Goal: Answer question/provide support

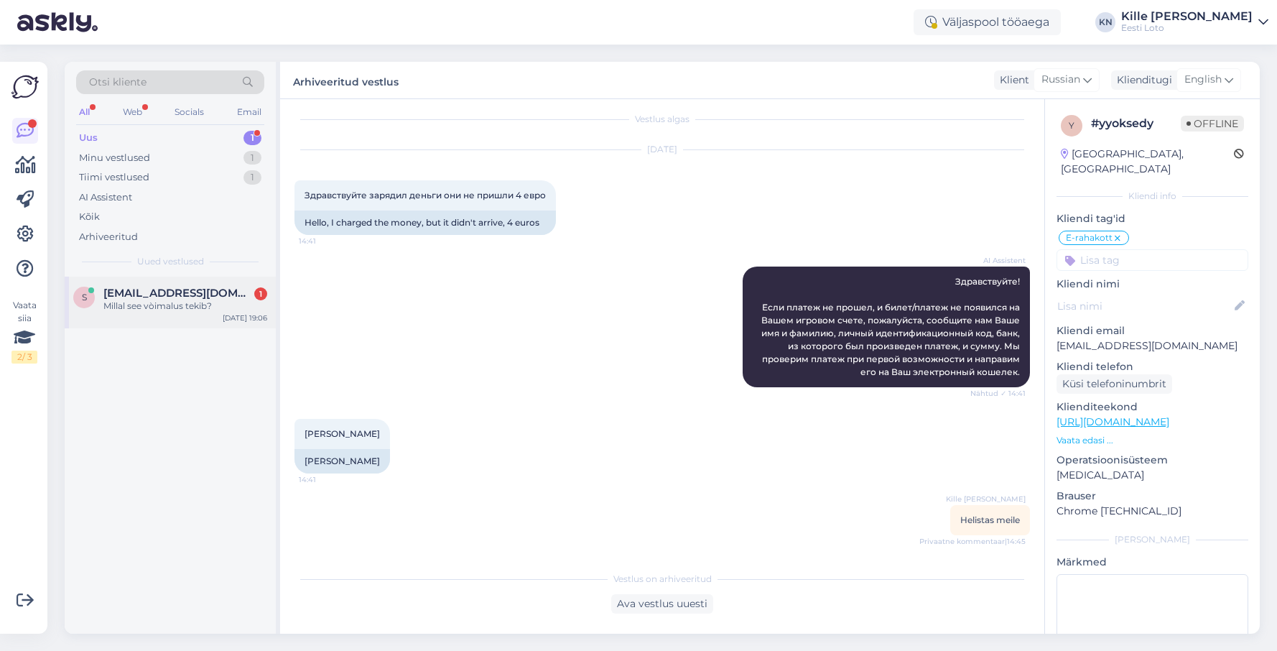
click at [178, 294] on span "[EMAIL_ADDRESS][DOMAIN_NAME]" at bounding box center [177, 293] width 149 height 13
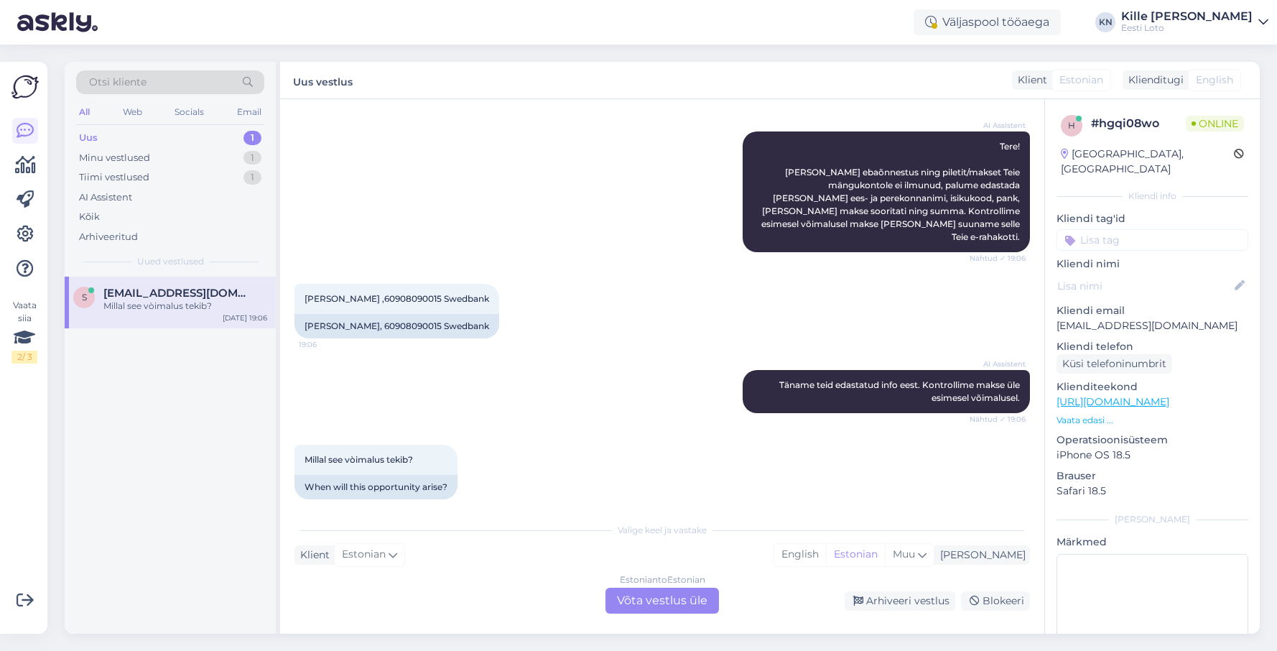
click at [665, 606] on div "Estonian to Estonian Võta vestlus üle" at bounding box center [663, 601] width 114 height 26
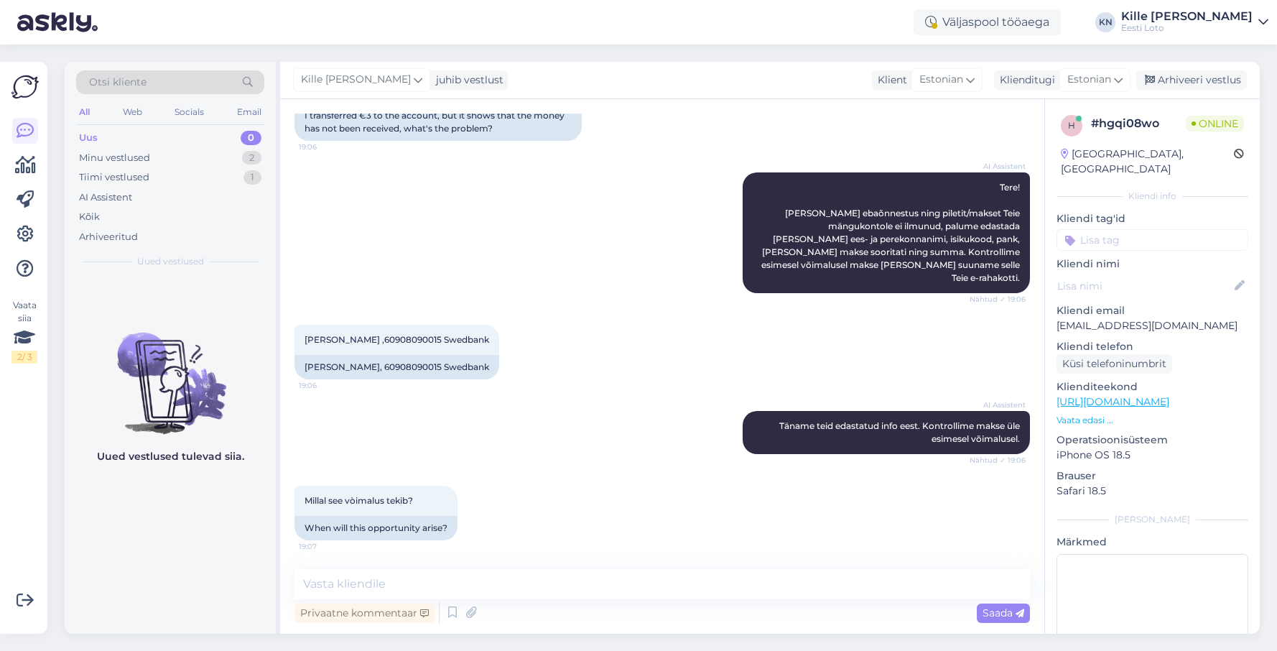
scroll to position [116, 0]
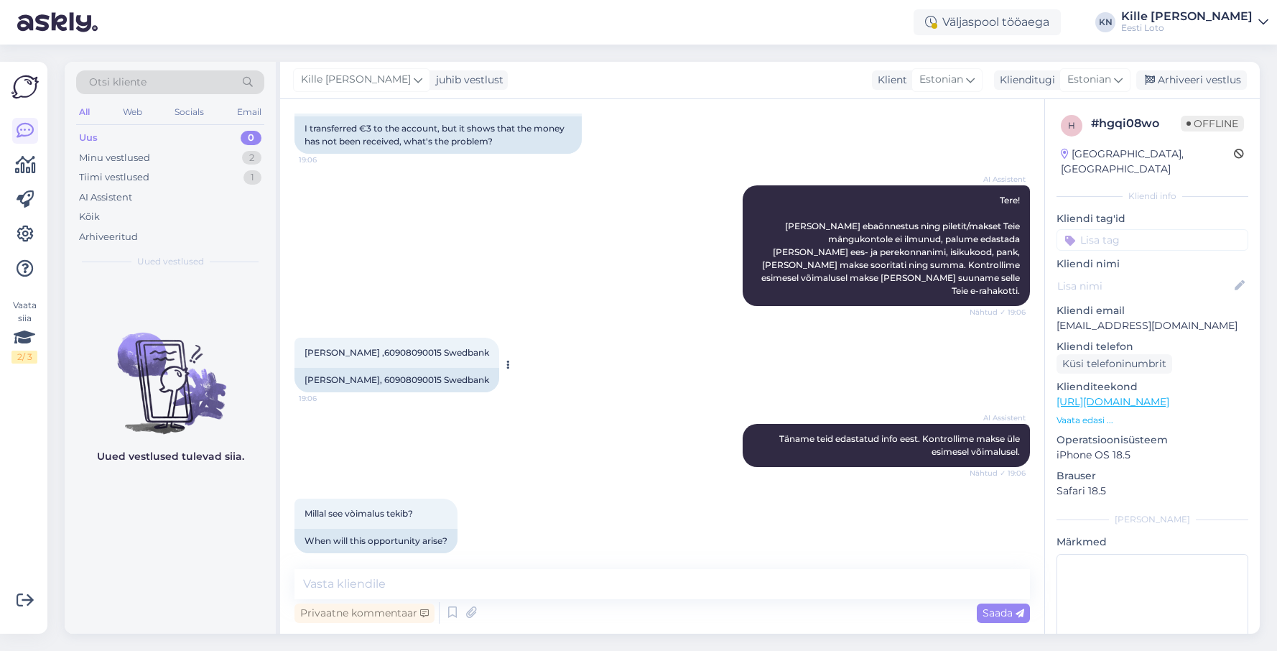
click at [356, 347] on span "[PERSON_NAME] ,60908090015 Swedbank" at bounding box center [397, 352] width 185 height 11
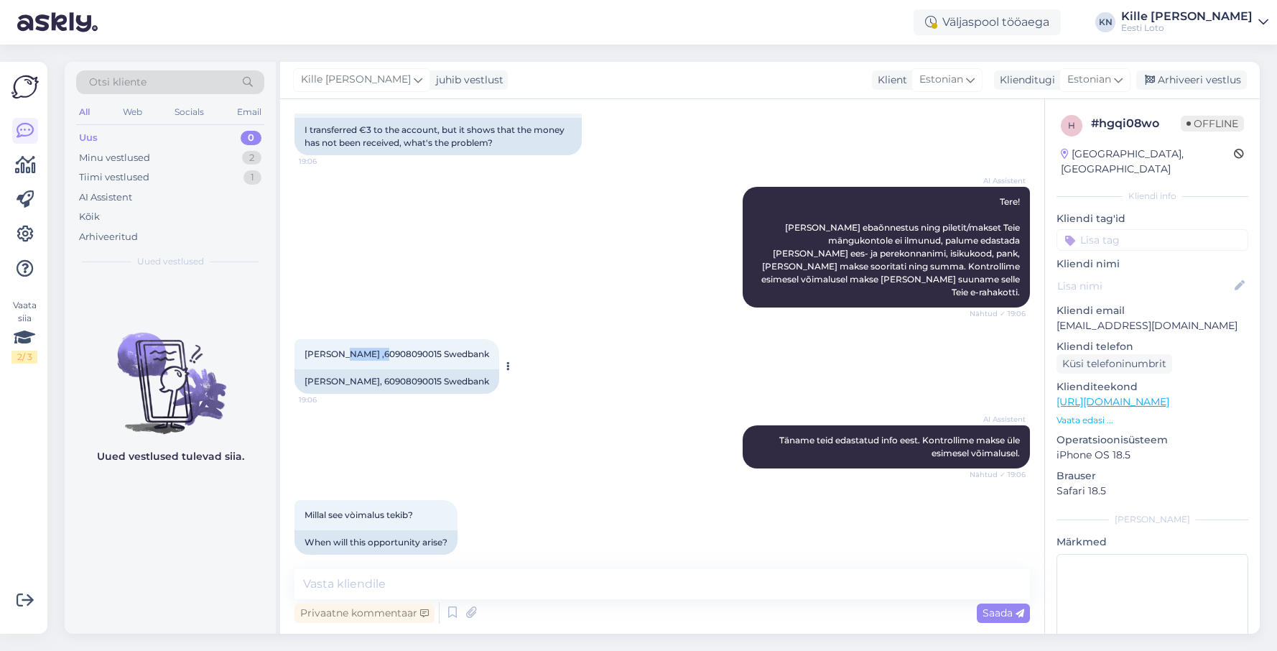
copy span "Šaluhhin"
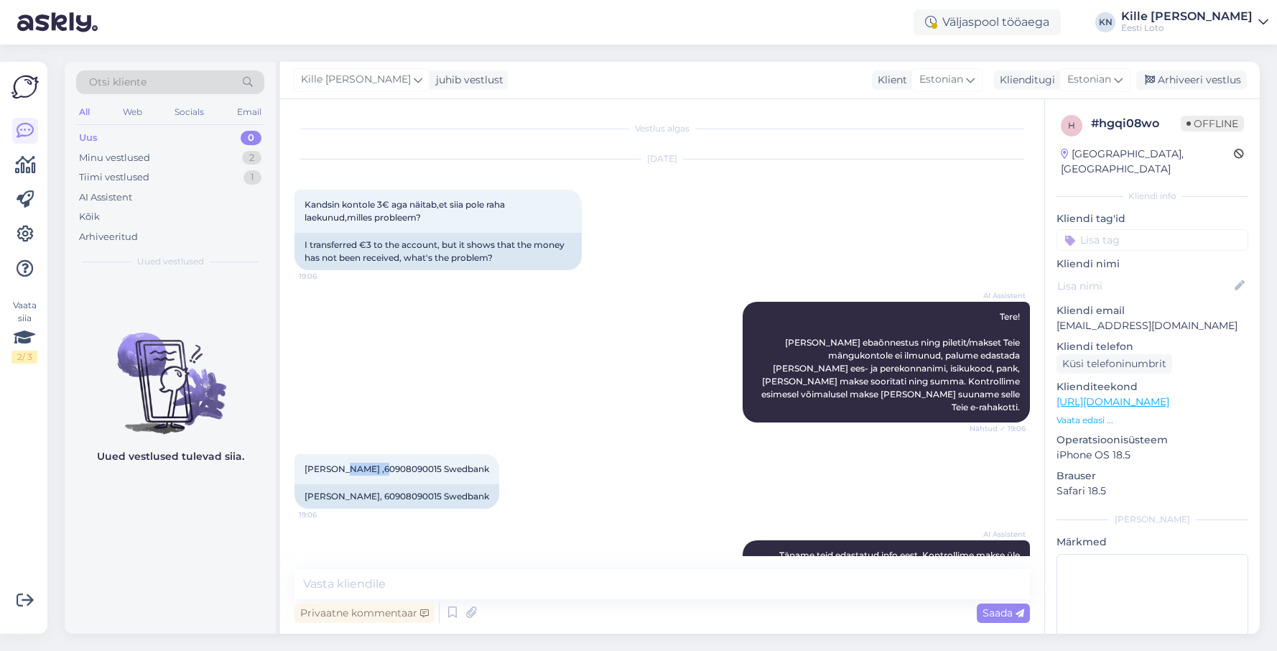
scroll to position [116, 0]
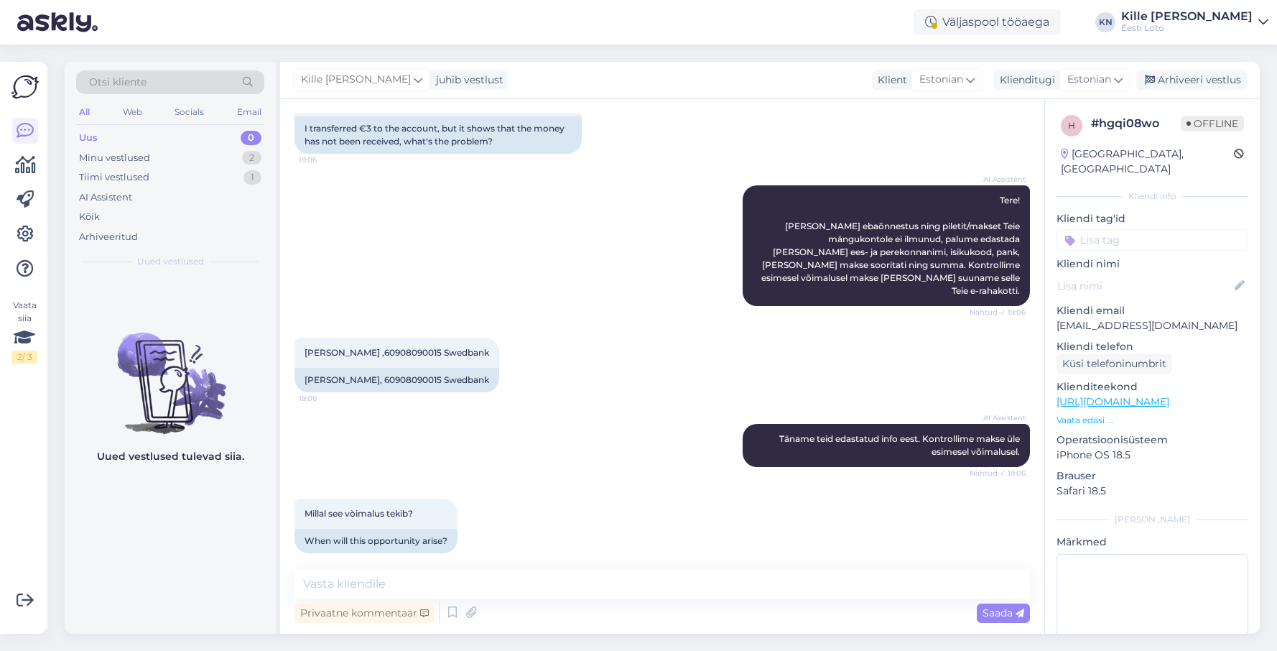
click at [731, 612] on div "Privaatne kommentaar Saada" at bounding box center [663, 612] width 736 height 27
click at [731, 599] on div "Privaatne kommentaar Saada" at bounding box center [663, 612] width 736 height 27
click at [730, 591] on textarea at bounding box center [663, 584] width 736 height 30
type textarea "Suunasime raha Teie e-rahakotti."
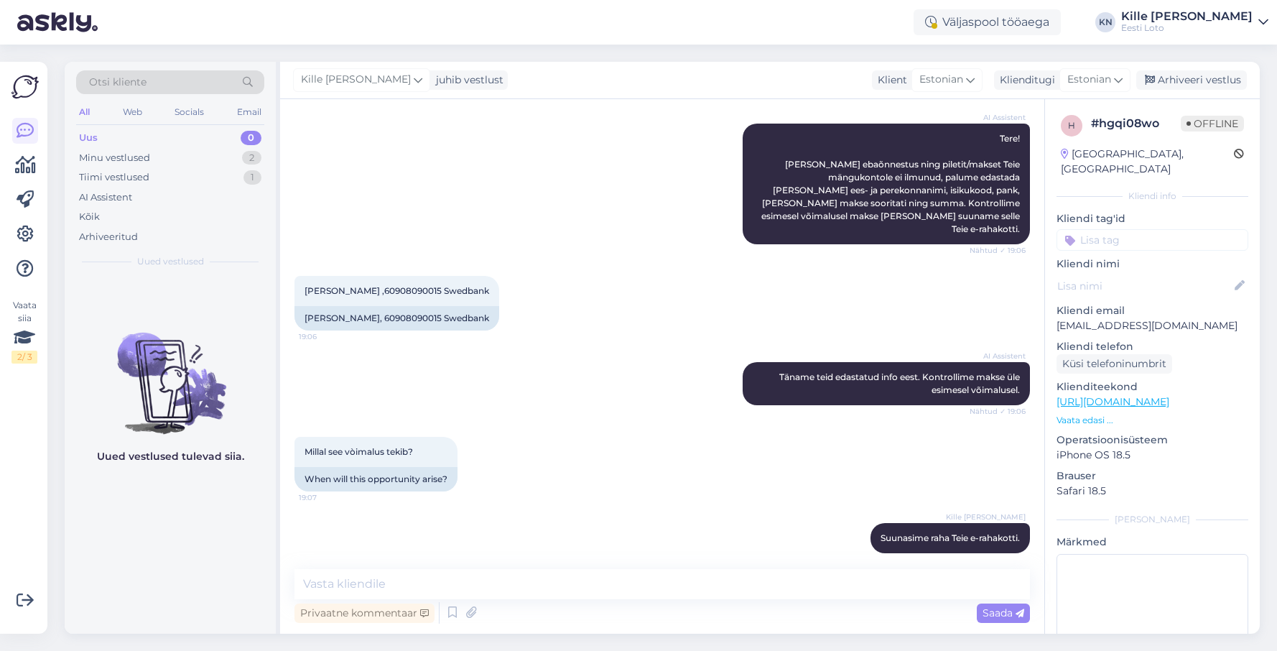
click at [1170, 229] on input at bounding box center [1153, 240] width 192 height 22
type input "e-ra"
drag, startPoint x: 1165, startPoint y: 263, endPoint x: 1163, endPoint y: 246, distance: 17.4
click at [1165, 275] on span "E-rahakott" at bounding box center [1152, 279] width 47 height 9
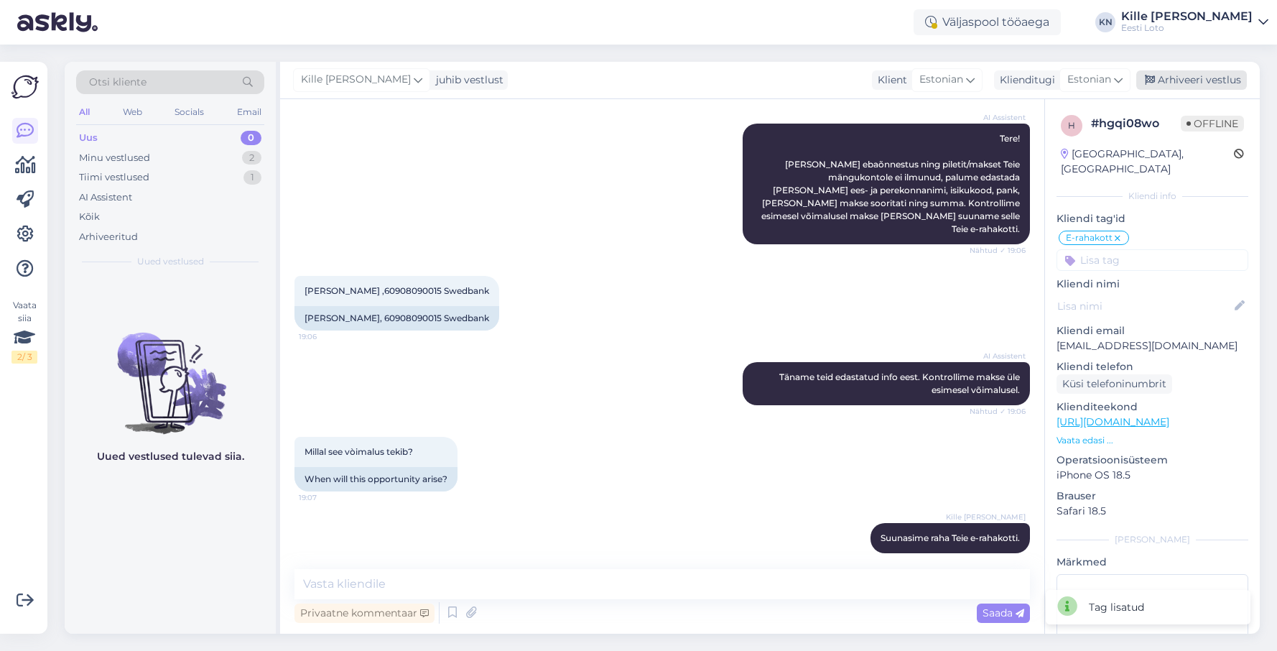
click at [1199, 71] on div "Arhiveeri vestlus" at bounding box center [1192, 79] width 111 height 19
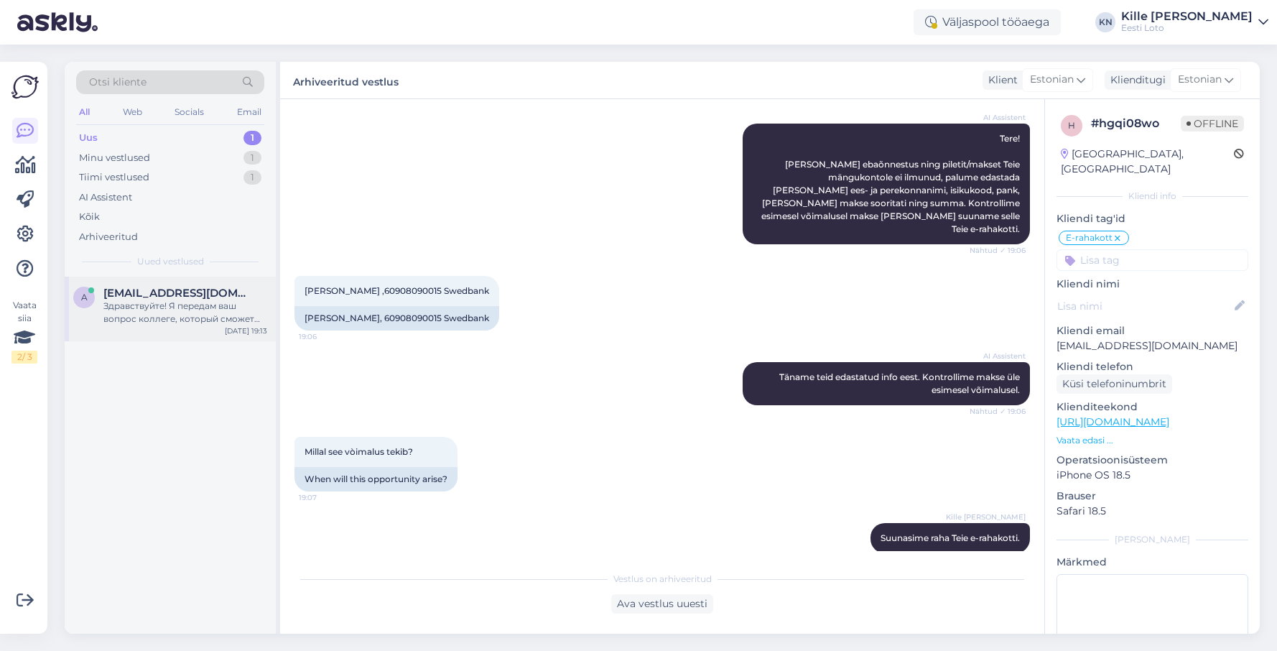
click at [169, 295] on span "[EMAIL_ADDRESS][DOMAIN_NAME]" at bounding box center [177, 293] width 149 height 13
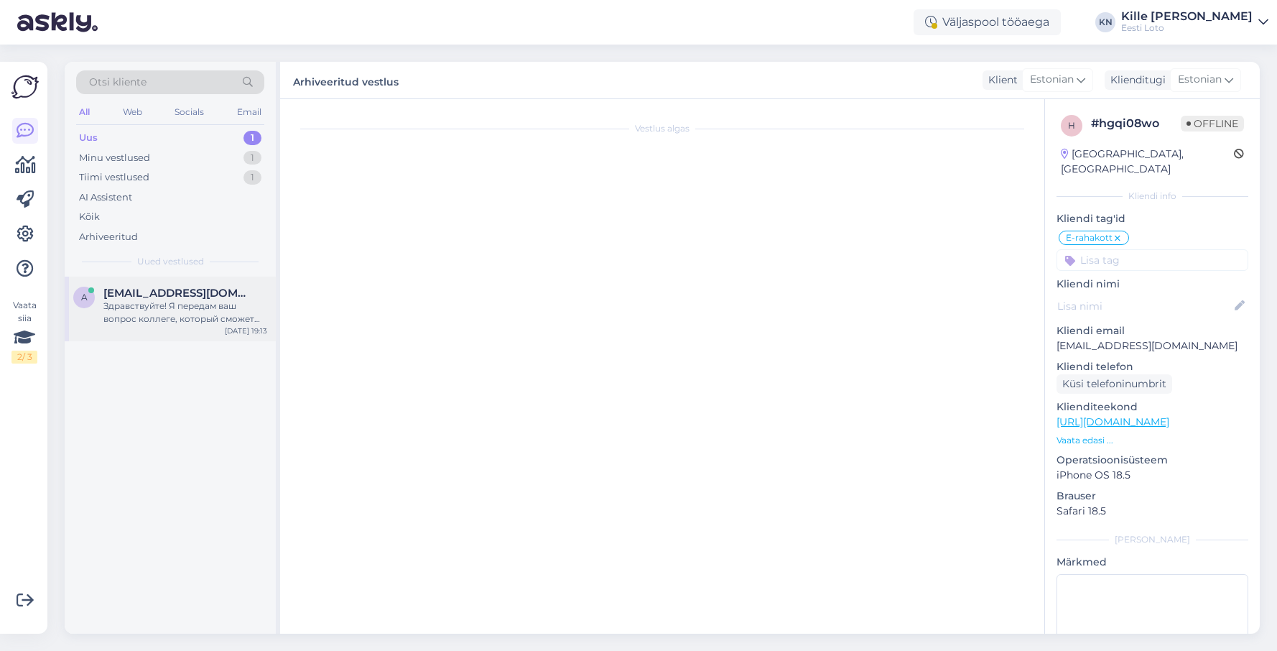
scroll to position [0, 0]
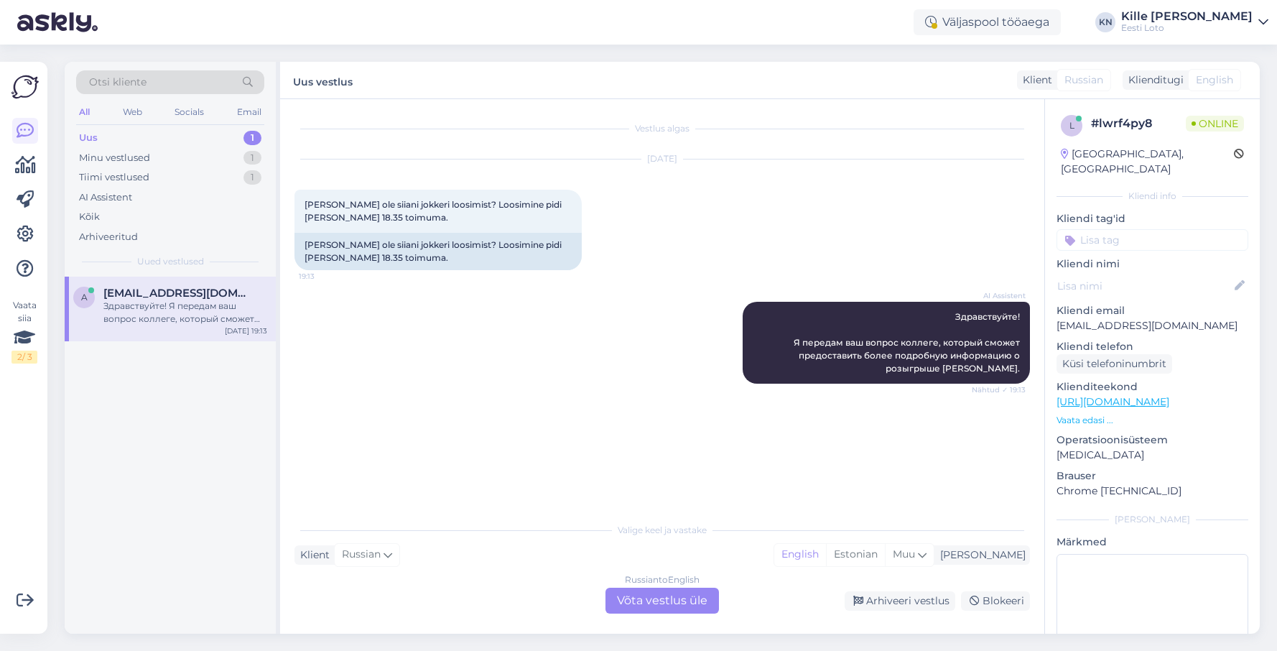
drag, startPoint x: 662, startPoint y: 616, endPoint x: 655, endPoint y: 610, distance: 9.2
click at [662, 616] on div "Vestlus algas [DATE] [PERSON_NAME] ole siiani jokkeri loosimist? Loosimine pidi…" at bounding box center [662, 366] width 764 height 535
click at [657, 607] on div "Russian to English Võta vestlus üle" at bounding box center [663, 601] width 114 height 26
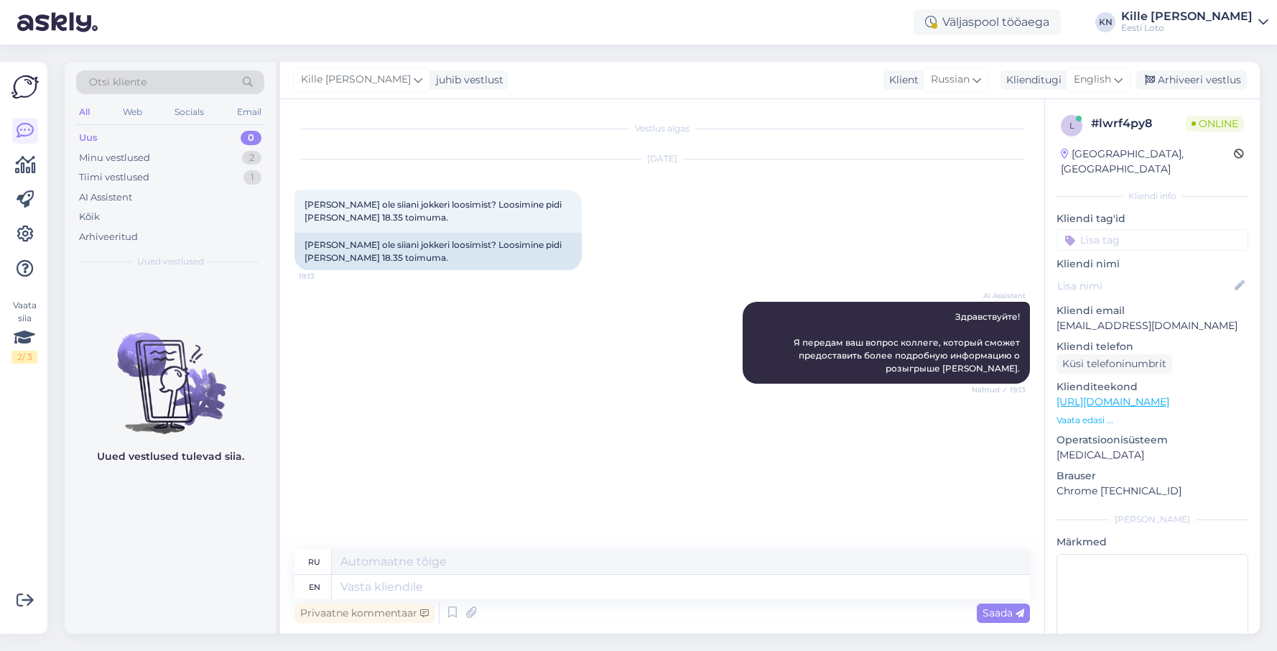
click at [165, 81] on div "Otsi kliente" at bounding box center [170, 82] width 188 height 24
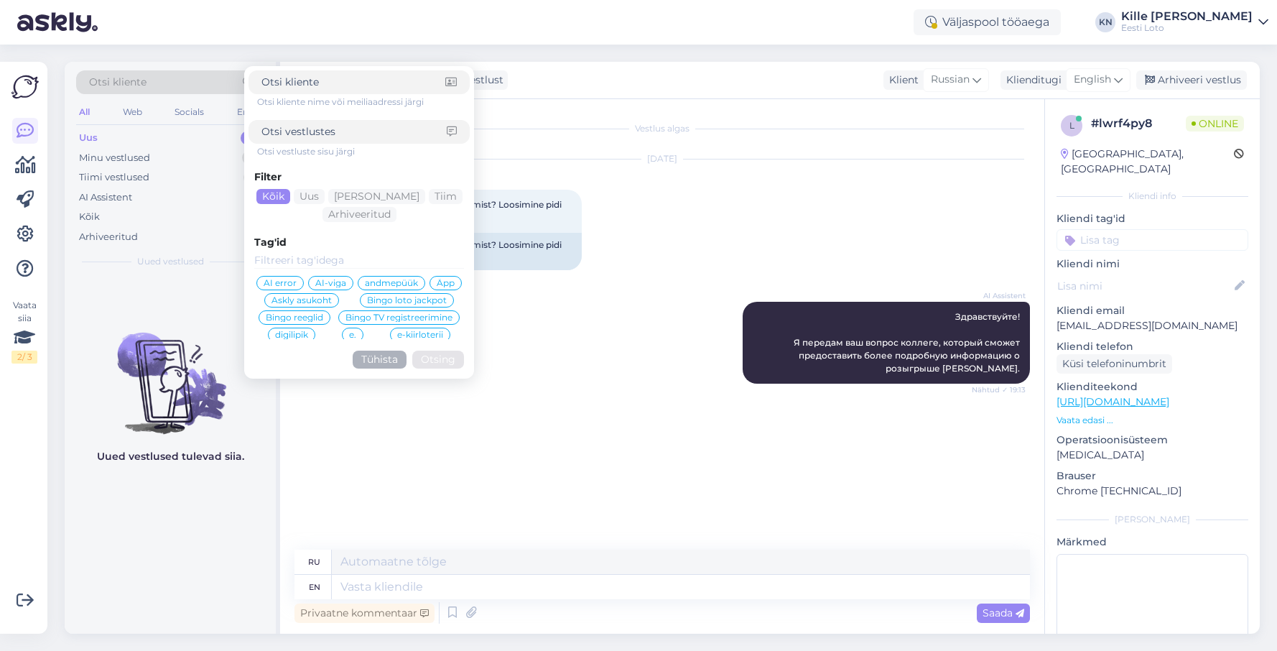
click at [319, 126] on input at bounding box center [354, 131] width 185 height 15
type input "jokker"
click at [435, 358] on button "Otsing" at bounding box center [438, 360] width 52 height 18
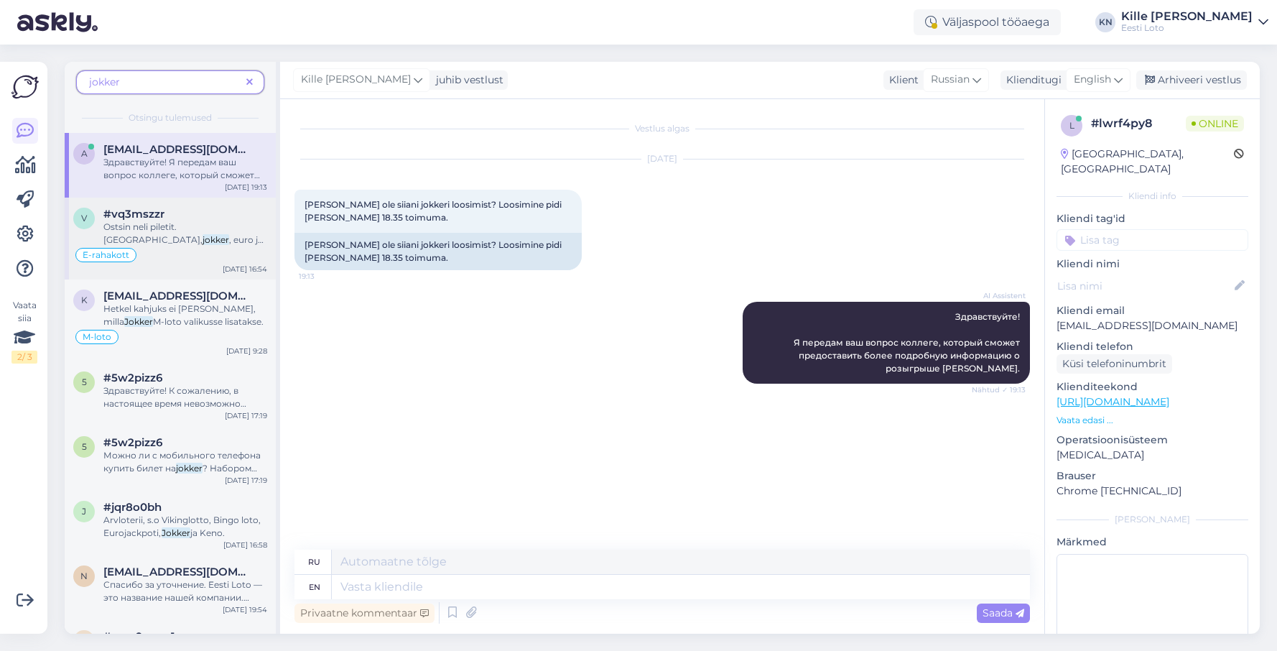
click at [157, 218] on span "#vq3mszzr" at bounding box center [133, 214] width 61 height 13
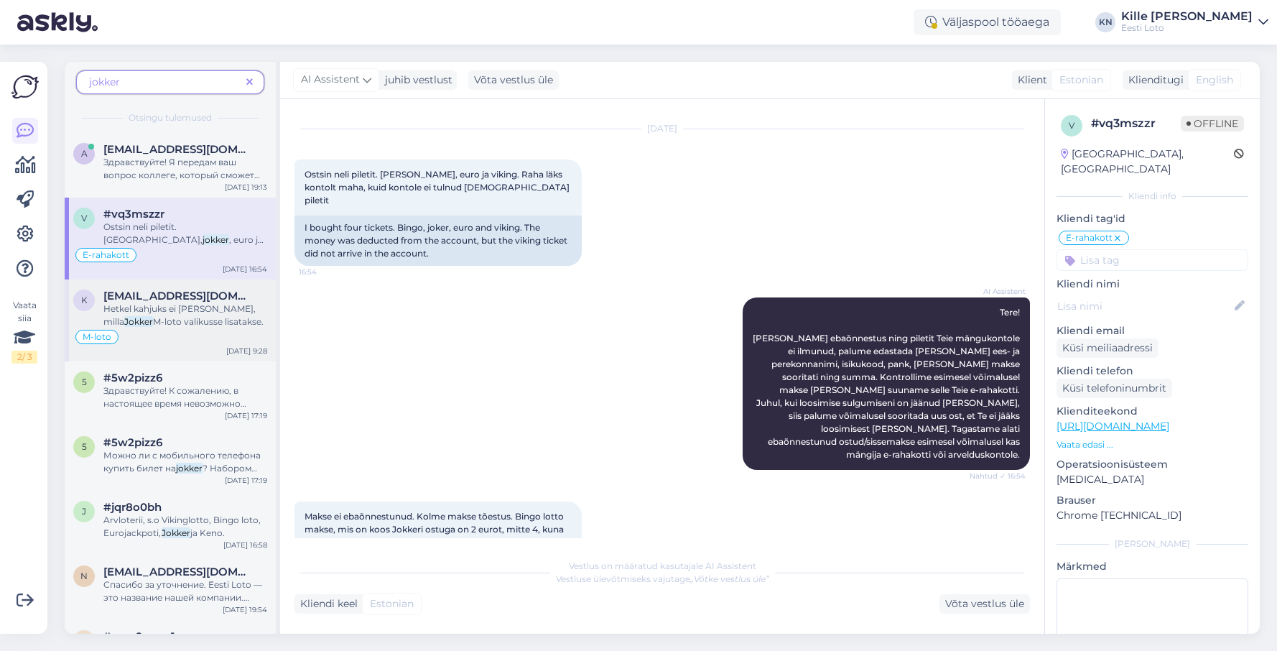
click at [185, 299] on span "[EMAIL_ADDRESS][DOMAIN_NAME]" at bounding box center [177, 296] width 149 height 13
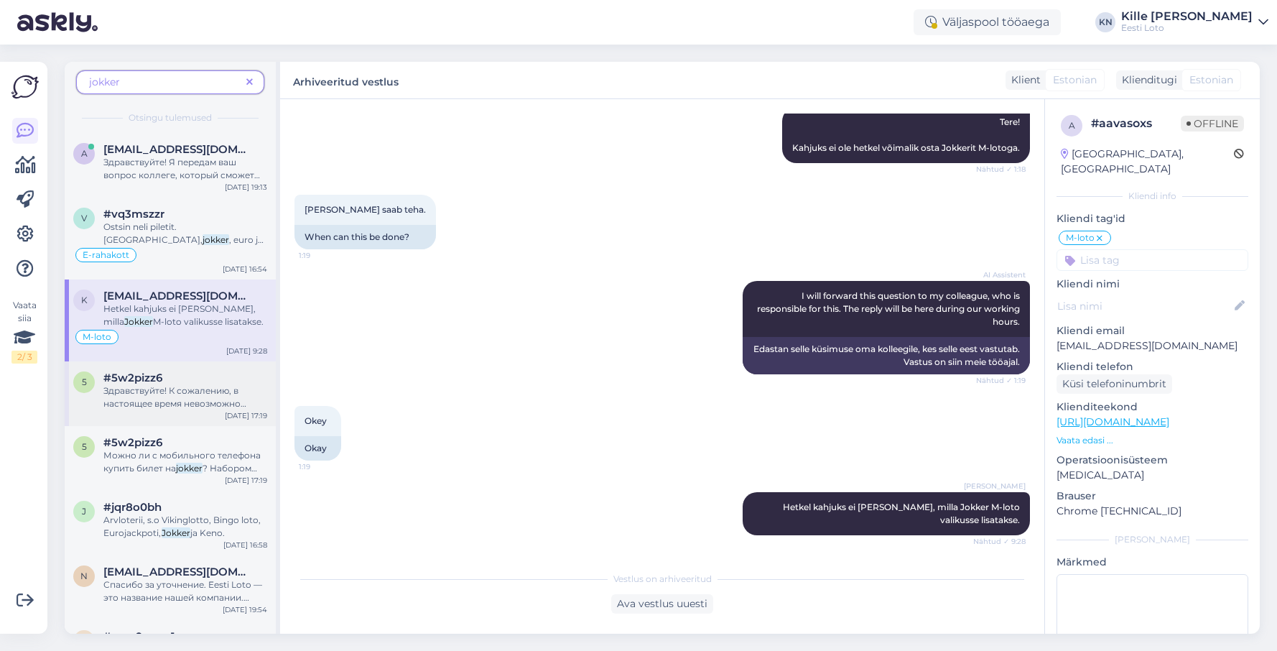
click at [175, 376] on div "#5w2pizz6" at bounding box center [185, 377] width 164 height 13
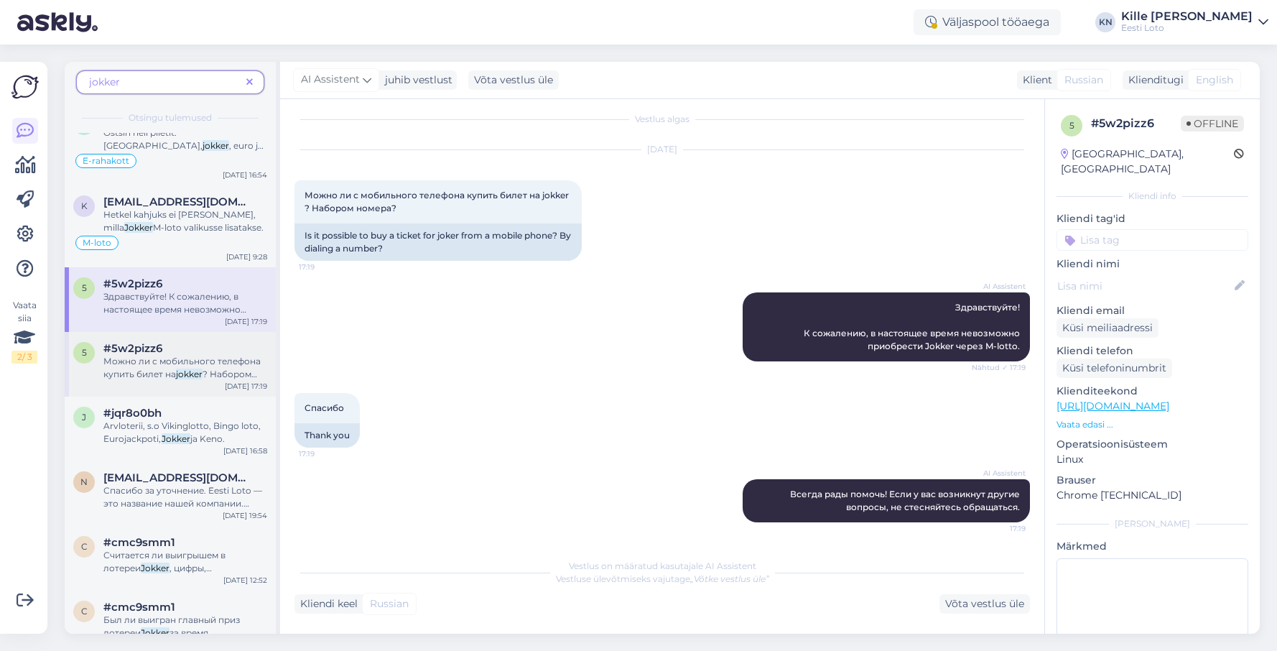
scroll to position [96, 0]
click at [175, 376] on span "Можно ли с мобильного телефона купить билет на" at bounding box center [181, 366] width 157 height 24
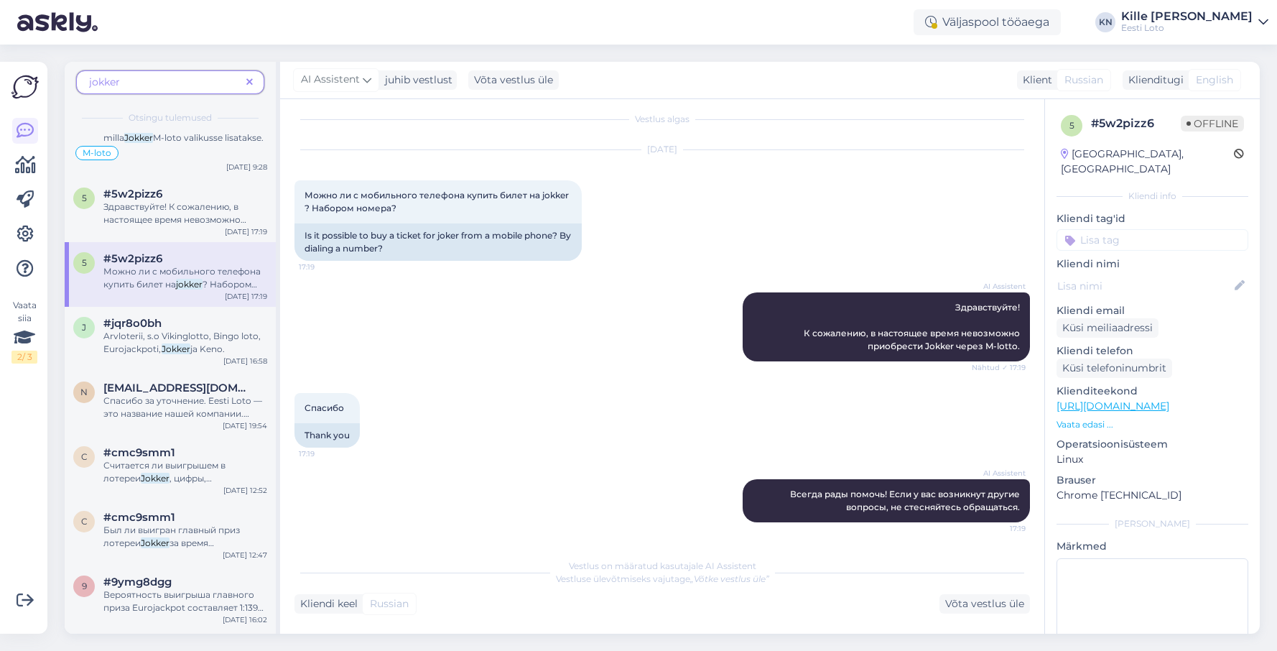
scroll to position [188, 0]
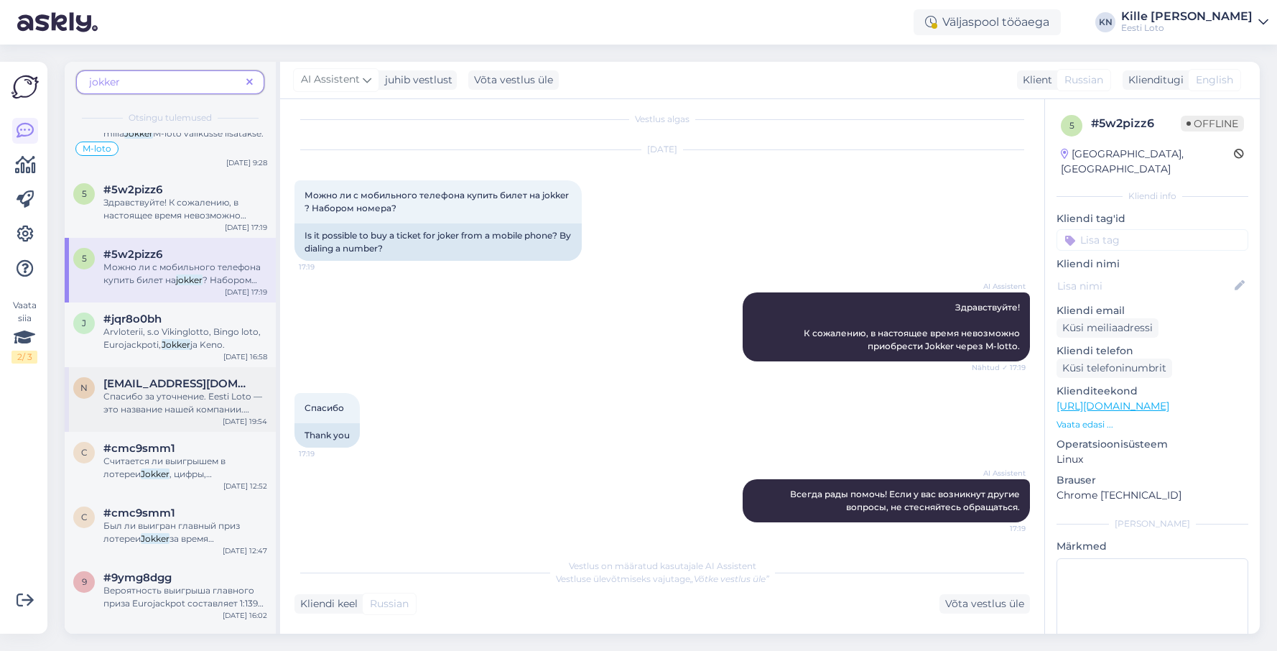
click at [175, 368] on div "n [EMAIL_ADDRESS][DOMAIN_NAME] Спасибо за уточнение. Eesti Loto — это название …" at bounding box center [170, 399] width 211 height 65
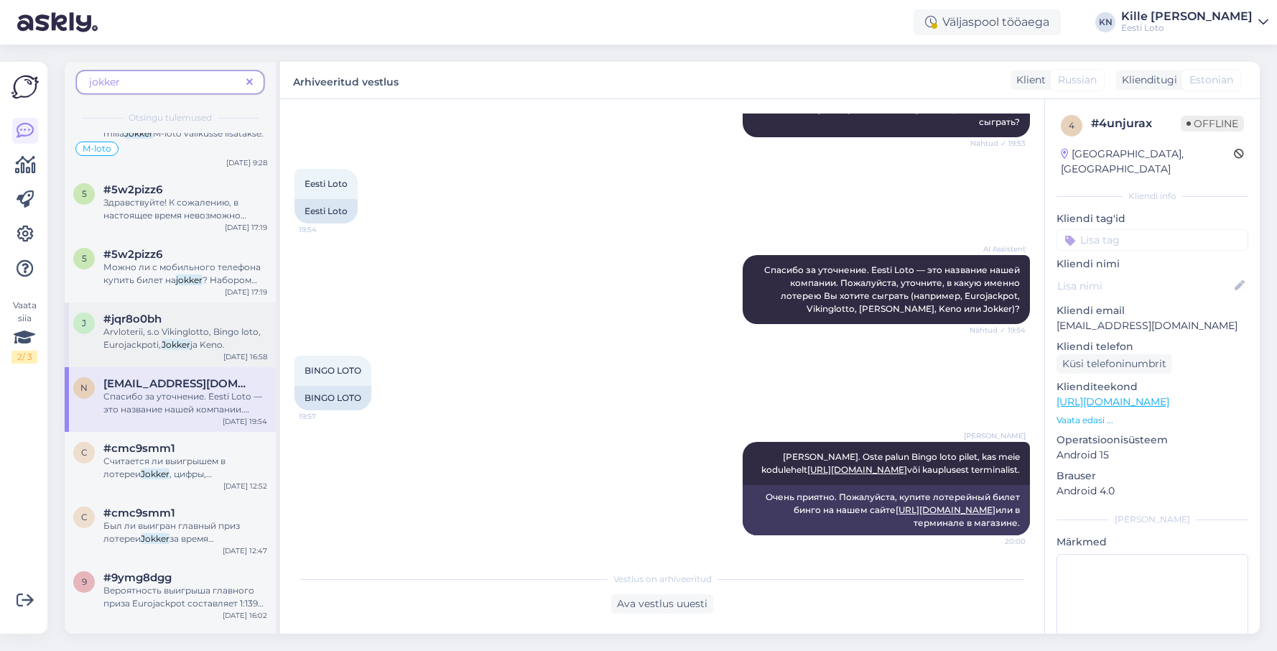
click at [167, 338] on div "Arvloterii, s.o Vikinglotto, Bingo loto, Eurojackpoti, Jokker ja Keno." at bounding box center [185, 338] width 164 height 26
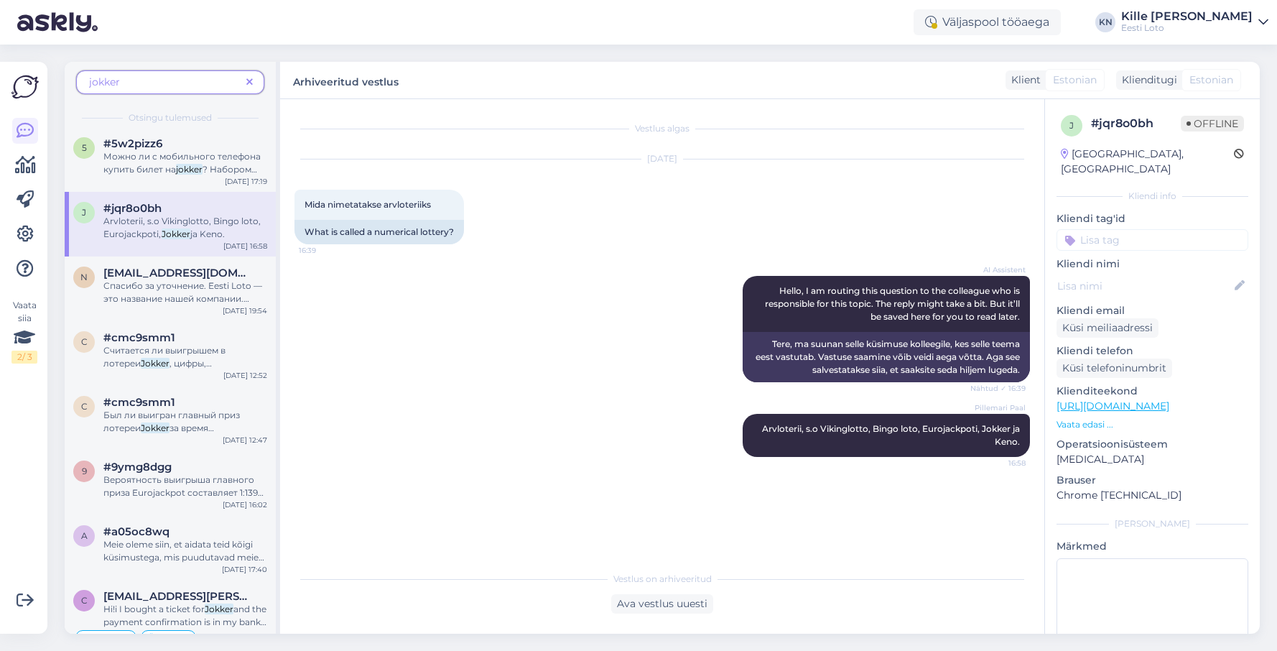
scroll to position [300, 0]
click at [167, 338] on span "#cmc9smm1" at bounding box center [139, 337] width 72 height 13
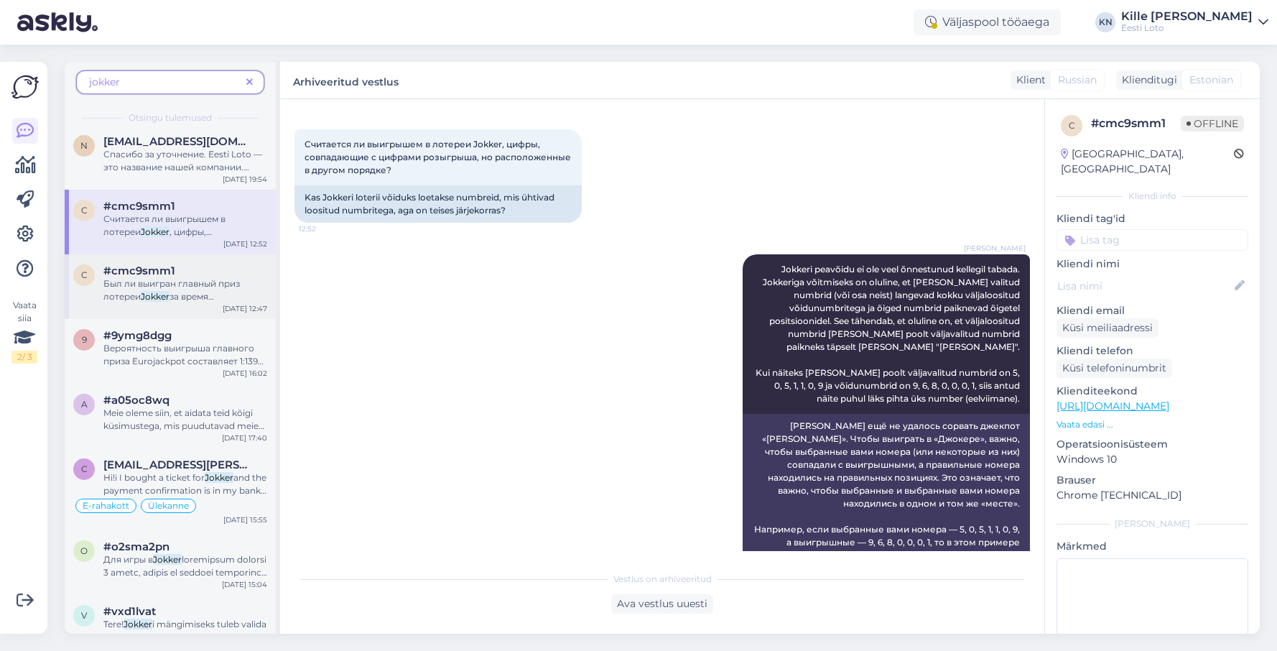
scroll to position [451, 0]
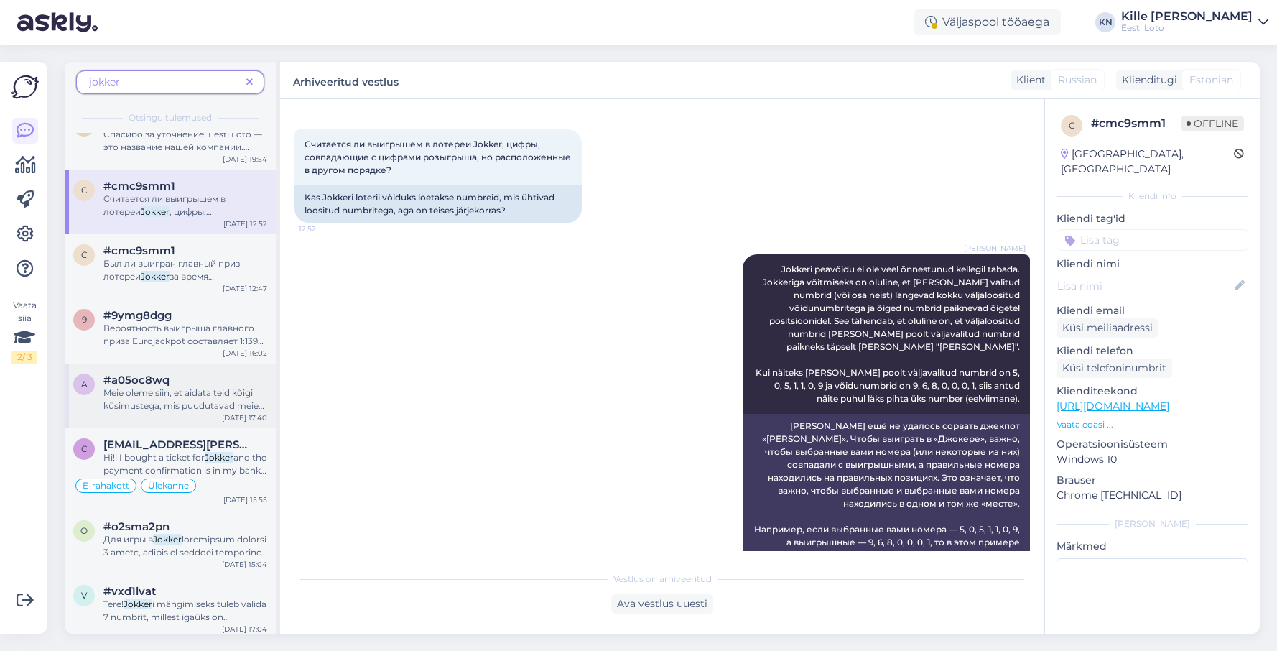
click at [166, 401] on span "Meie oleme siin, et aidata teid kõigi küsimustega, mis puudutavad meie loteriim…" at bounding box center [183, 418] width 161 height 63
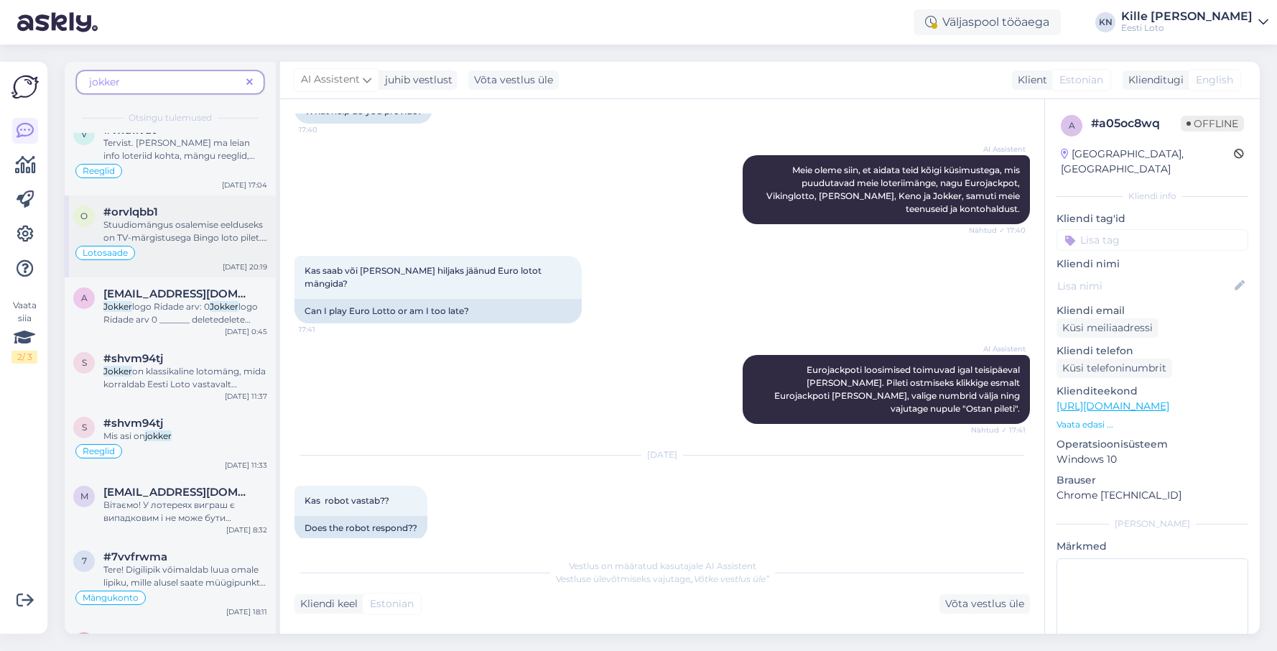
scroll to position [977, 0]
click at [190, 387] on span "on klassikaline lotomäng, mida korraldab Eesti Loto vastavalt kehtestatud üldre…" at bounding box center [184, 493] width 163 height 257
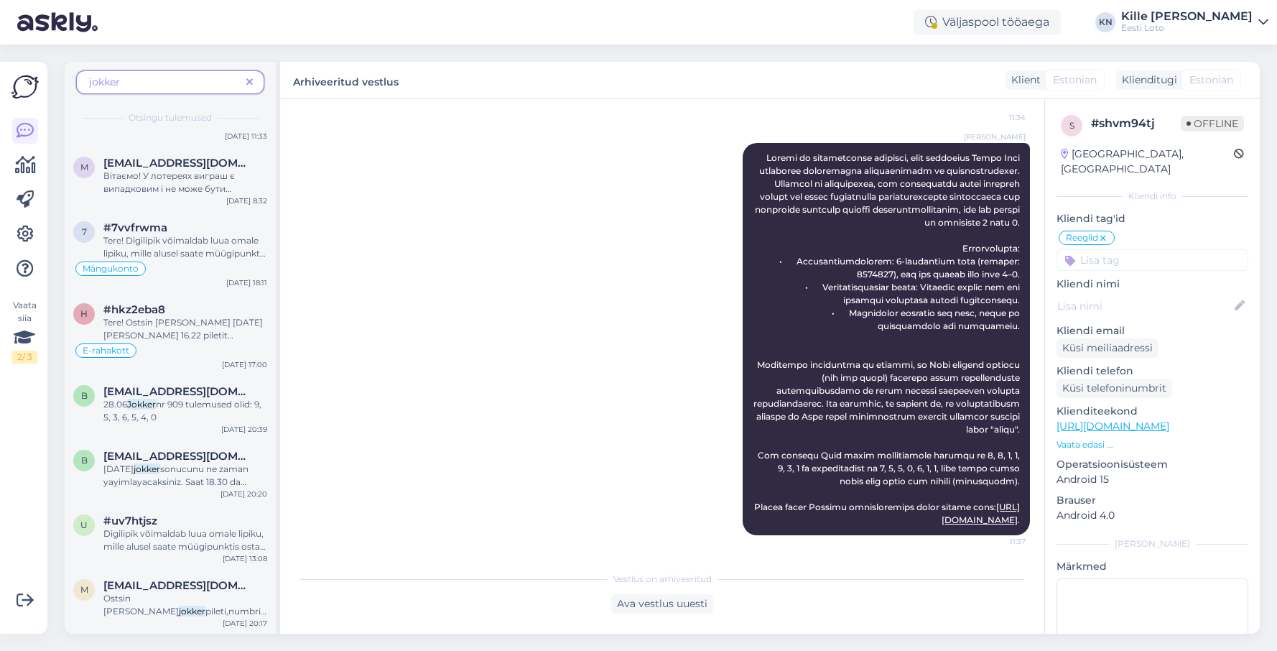
scroll to position [1315, 0]
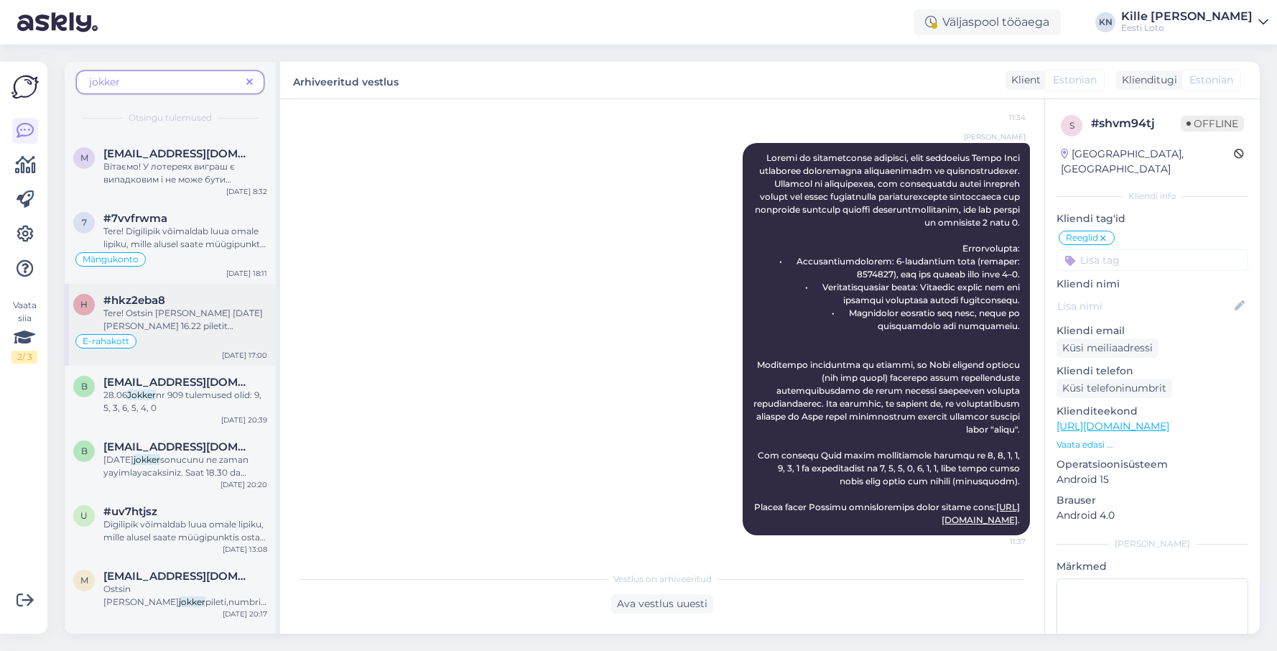
click at [177, 325] on span "Tere! Ostsin [PERSON_NAME] [DATE][PERSON_NAME] 16.22 piletit internetist ." at bounding box center [183, 326] width 160 height 37
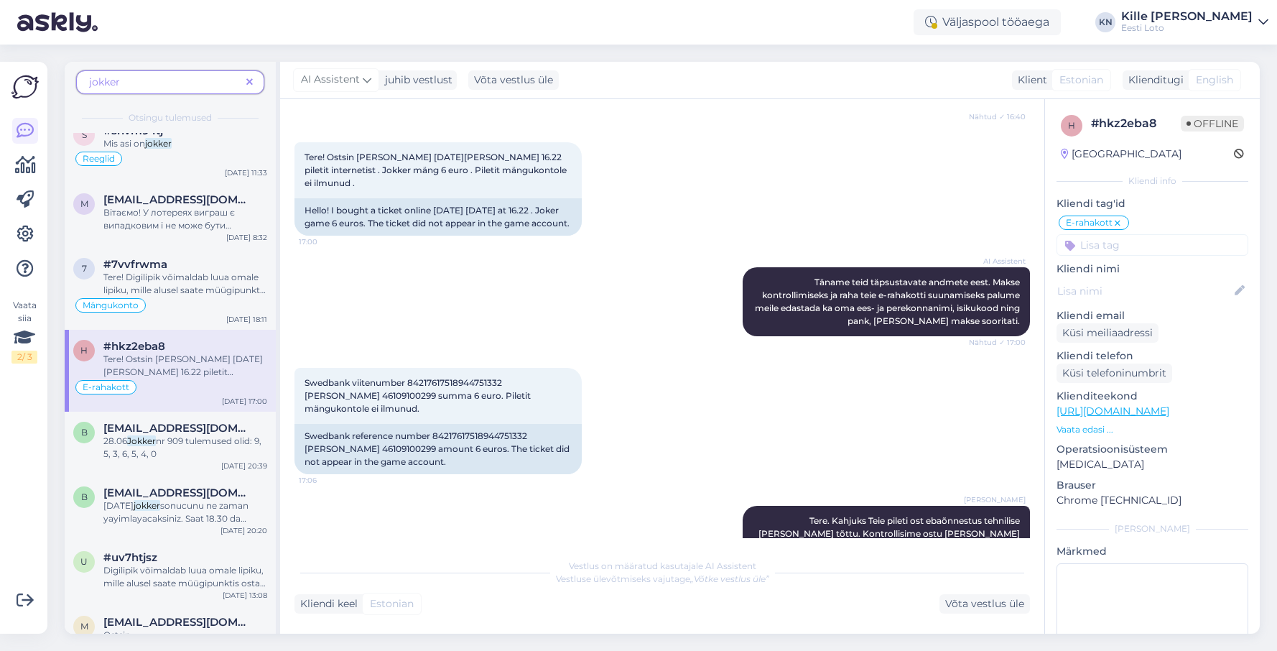
scroll to position [1270, 0]
drag, startPoint x: 179, startPoint y: 346, endPoint x: 179, endPoint y: 335, distance: 11.5
click at [178, 346] on div "#hkz2eba8" at bounding box center [185, 345] width 164 height 13
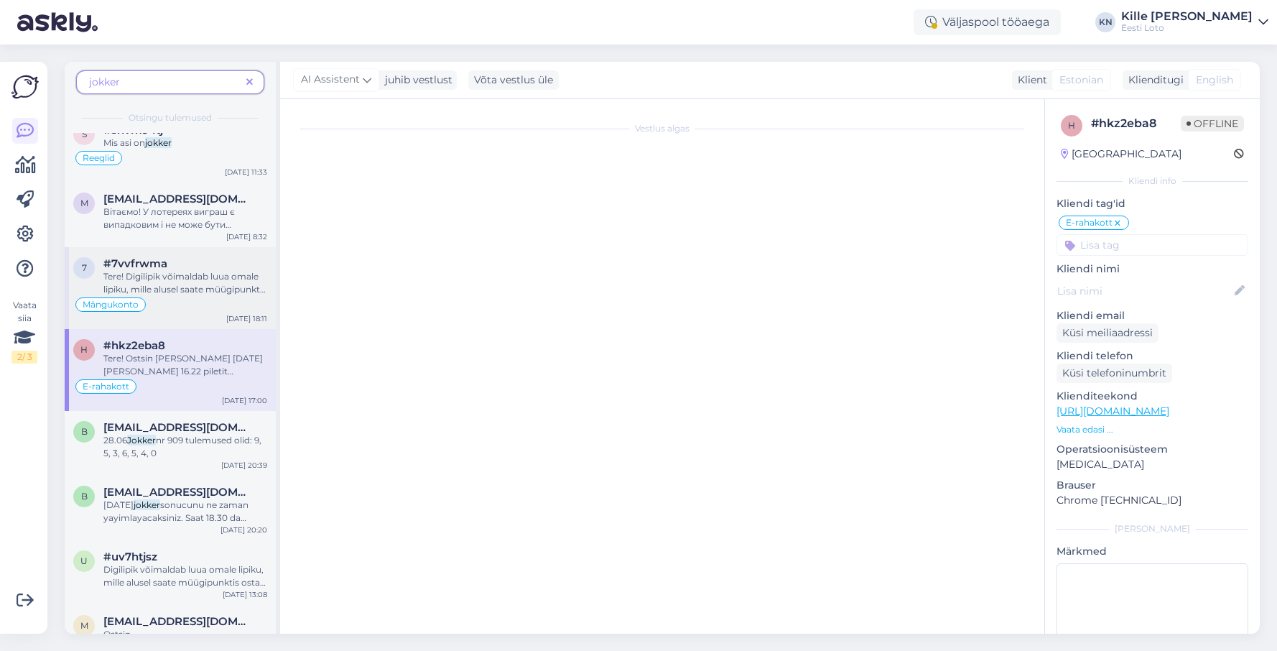
scroll to position [0, 0]
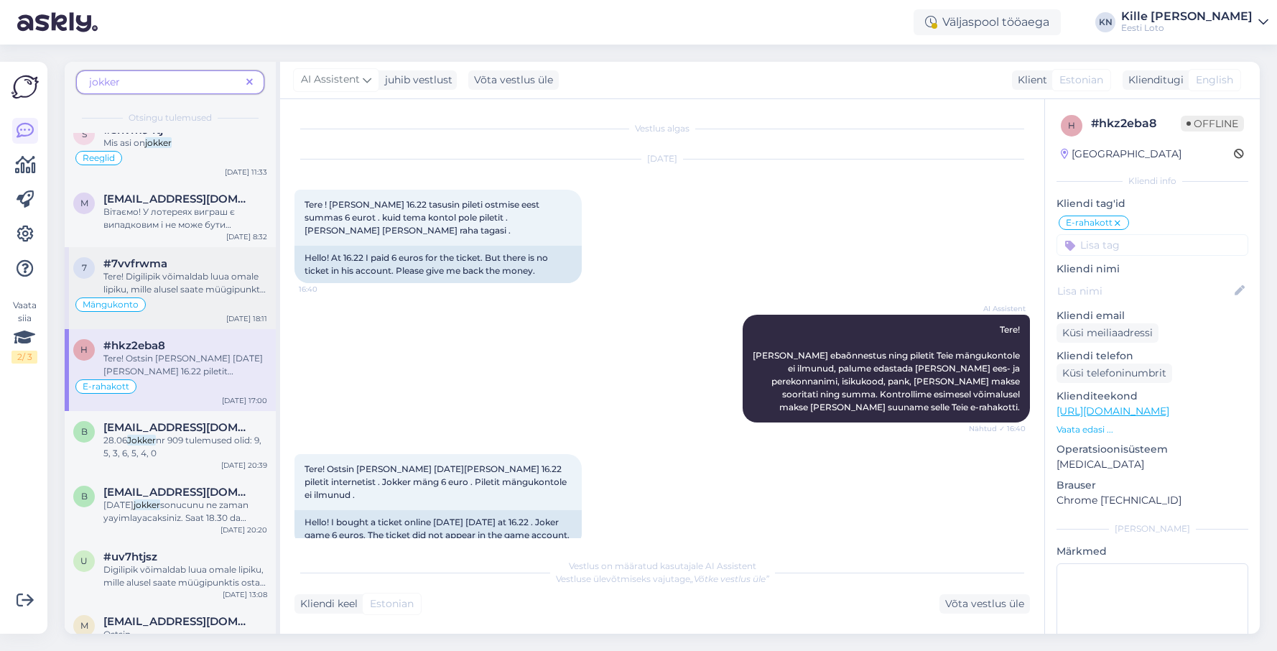
click at [183, 276] on span "Tere! Digilipik võimaldab luua omale lipiku, mille alusel saate müügipunktis os…" at bounding box center [184, 328] width 163 height 114
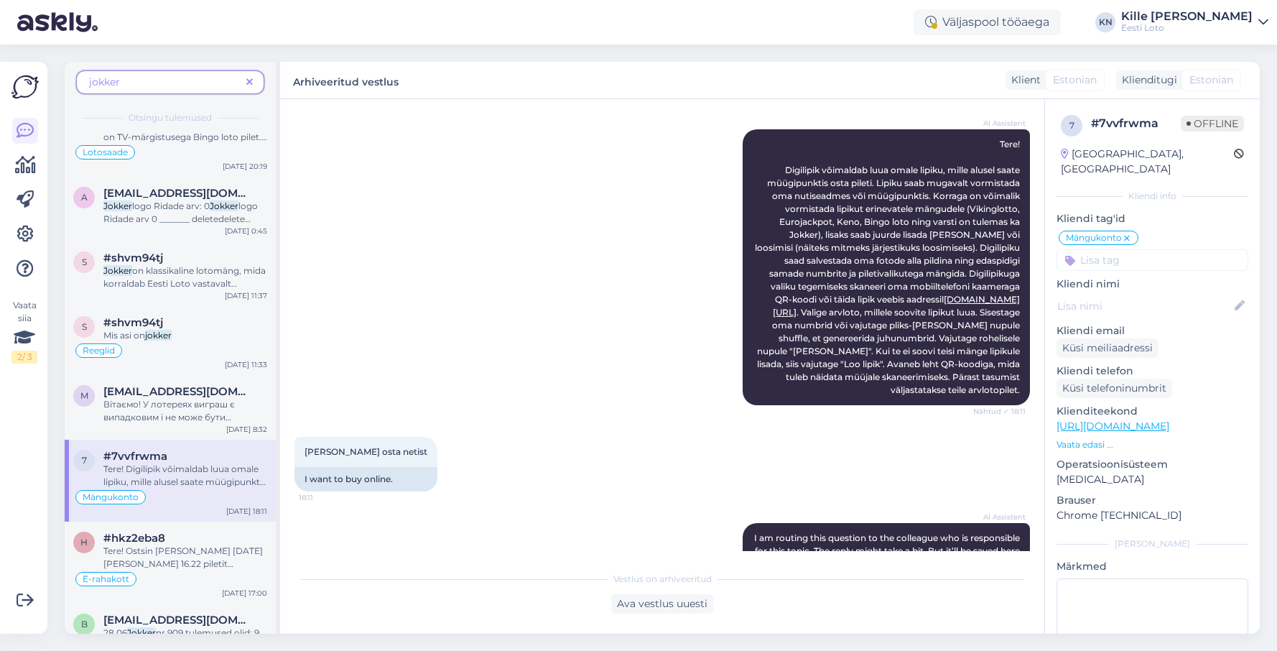
scroll to position [1079, 0]
click at [183, 276] on span "on klassikaline lotomäng, mida korraldab Eesti Loto vastavalt kehtestatud üldre…" at bounding box center [184, 391] width 163 height 257
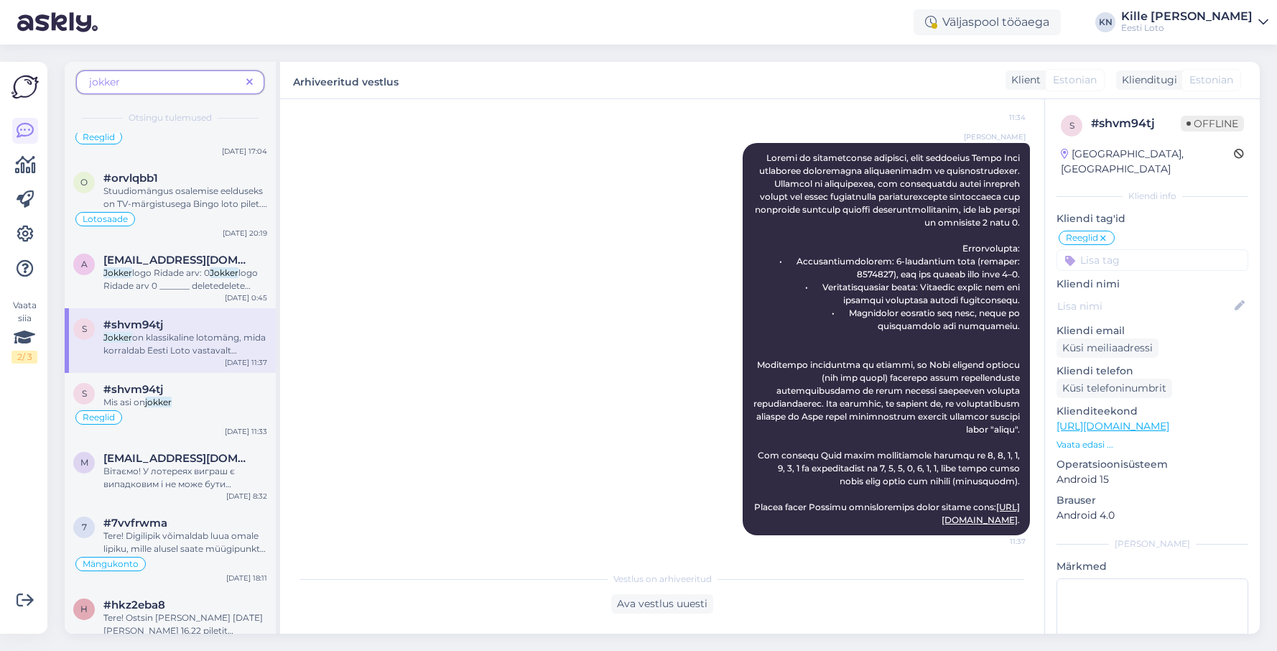
scroll to position [1004, 0]
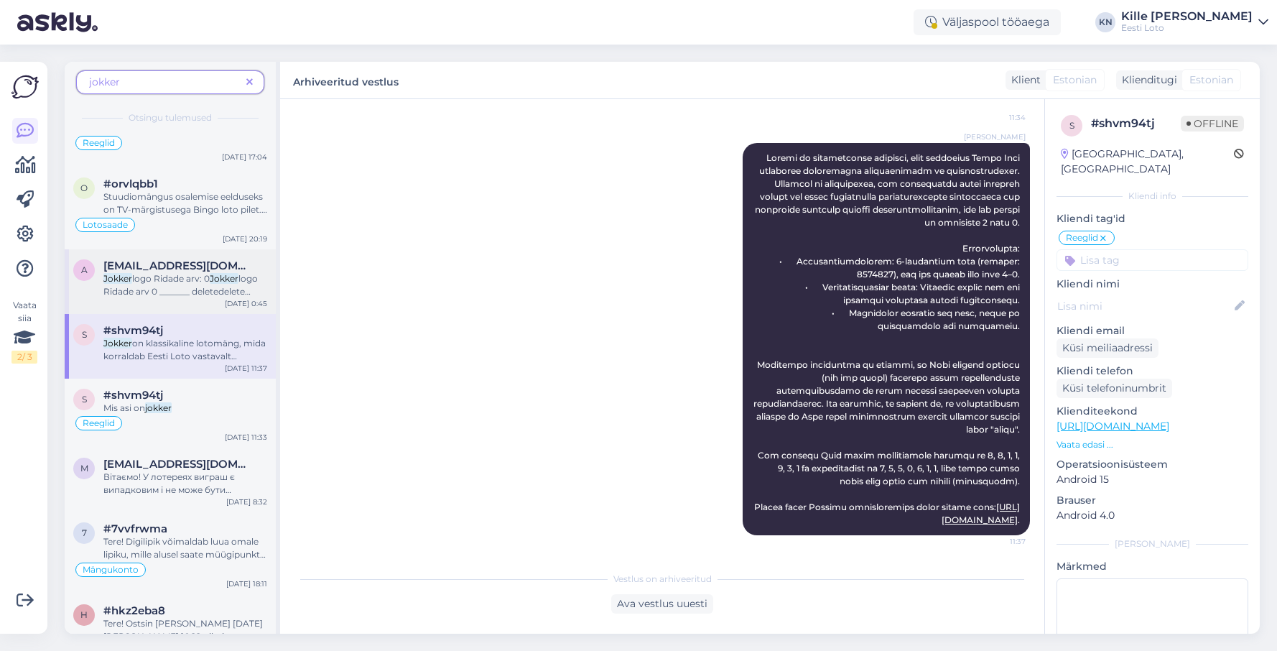
click at [183, 276] on span "logo Ridade arv: 0" at bounding box center [171, 278] width 78 height 11
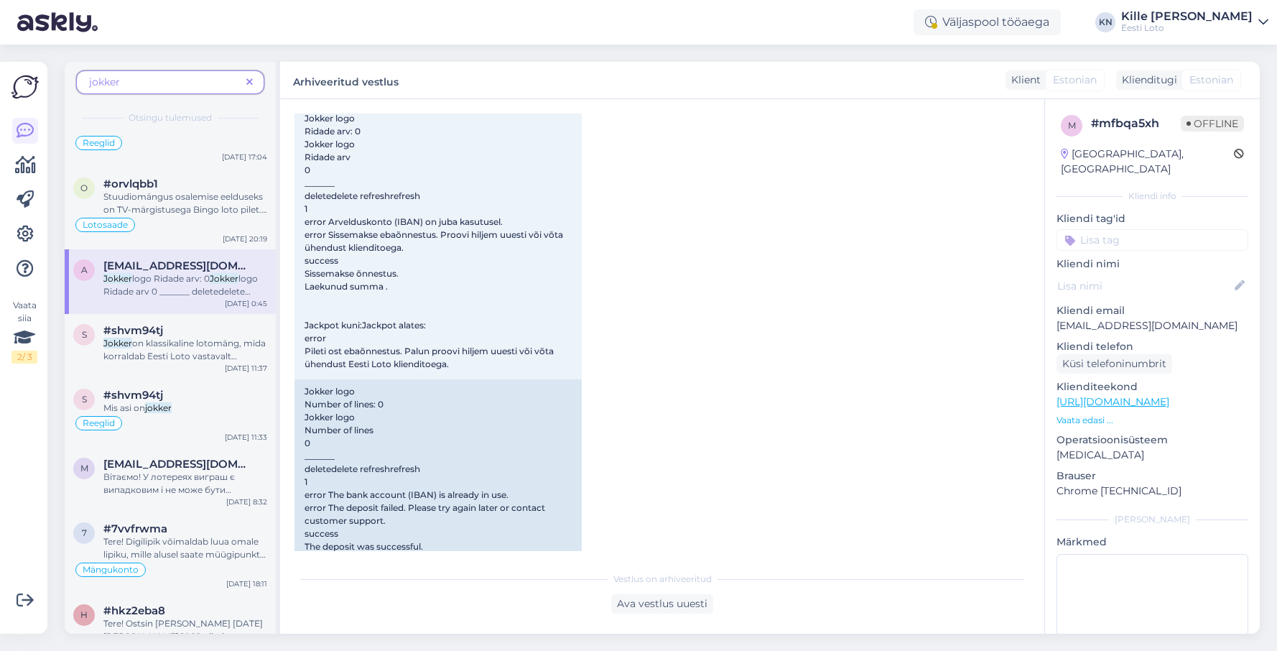
scroll to position [942, 0]
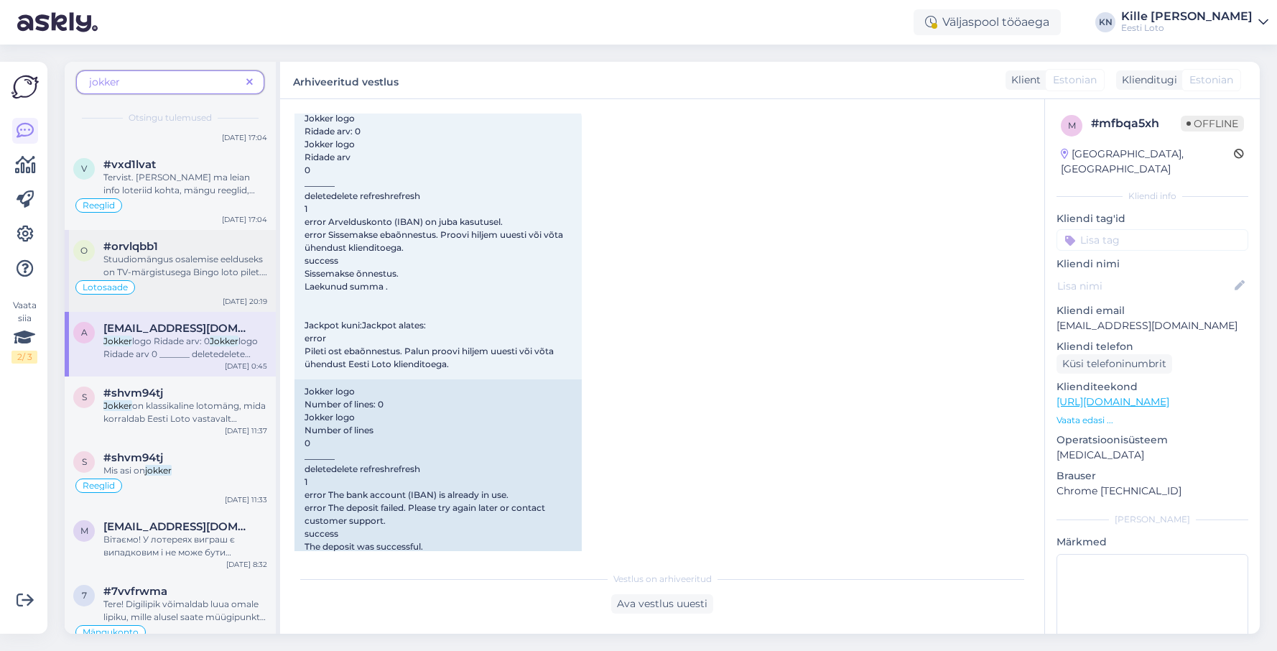
click at [183, 276] on span "Stuudiomängus osalemise eelduseks on TV-märgistusega Bingo loto pilet. Eesti Lo…" at bounding box center [185, 330] width 164 height 153
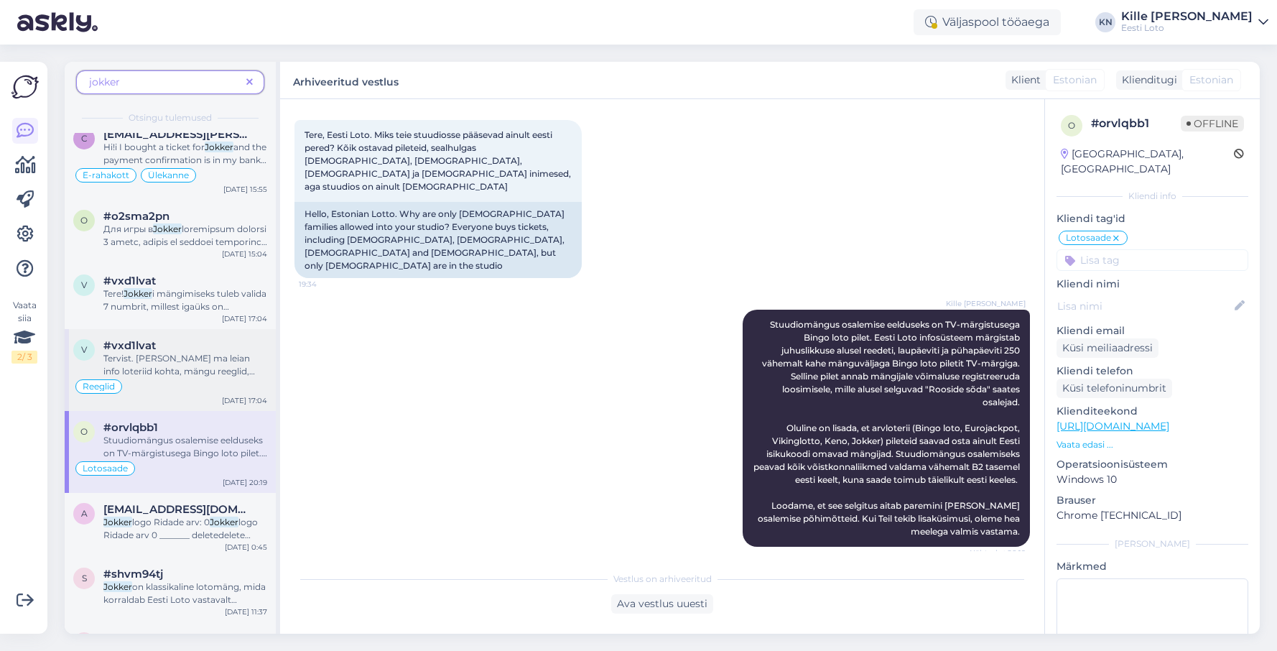
scroll to position [750, 0]
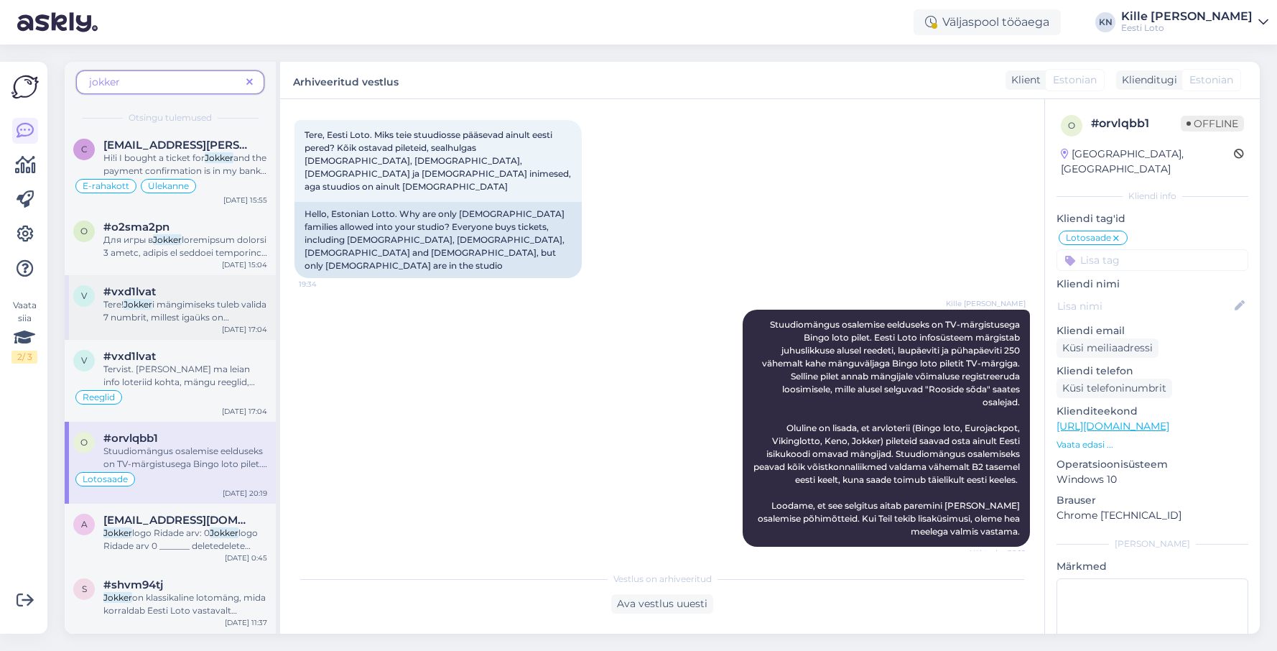
click at [153, 298] on div "Tere! Jokker i mängimiseks tuleb valida 7 numbrit, millest igaüks on vahemikus …" at bounding box center [185, 311] width 164 height 26
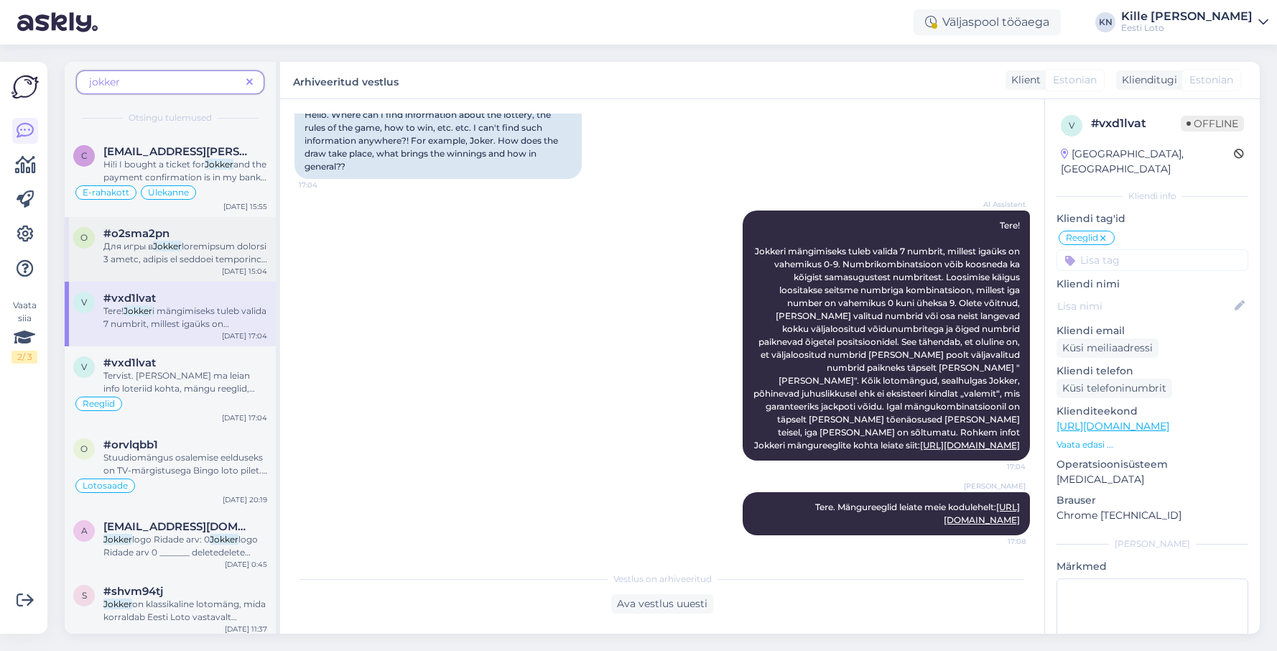
scroll to position [740, 0]
click at [158, 257] on div "Для игры в Jokker [PERSON_NAME] вы найдете здесь: [URL][DOMAIN_NAME] [PERSON_NA…" at bounding box center [185, 257] width 164 height 26
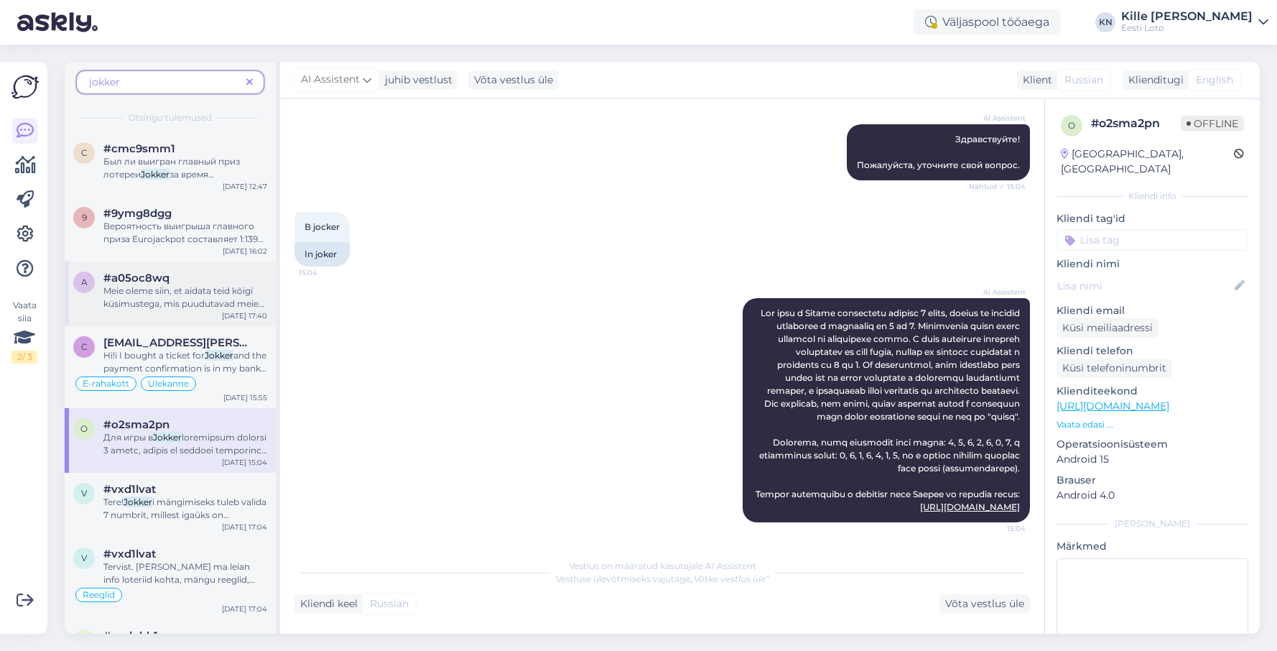
click at [158, 292] on span "Meie oleme siin, et aidata teid kõigi küsimustega, mis puudutavad meie loteriim…" at bounding box center [183, 316] width 161 height 63
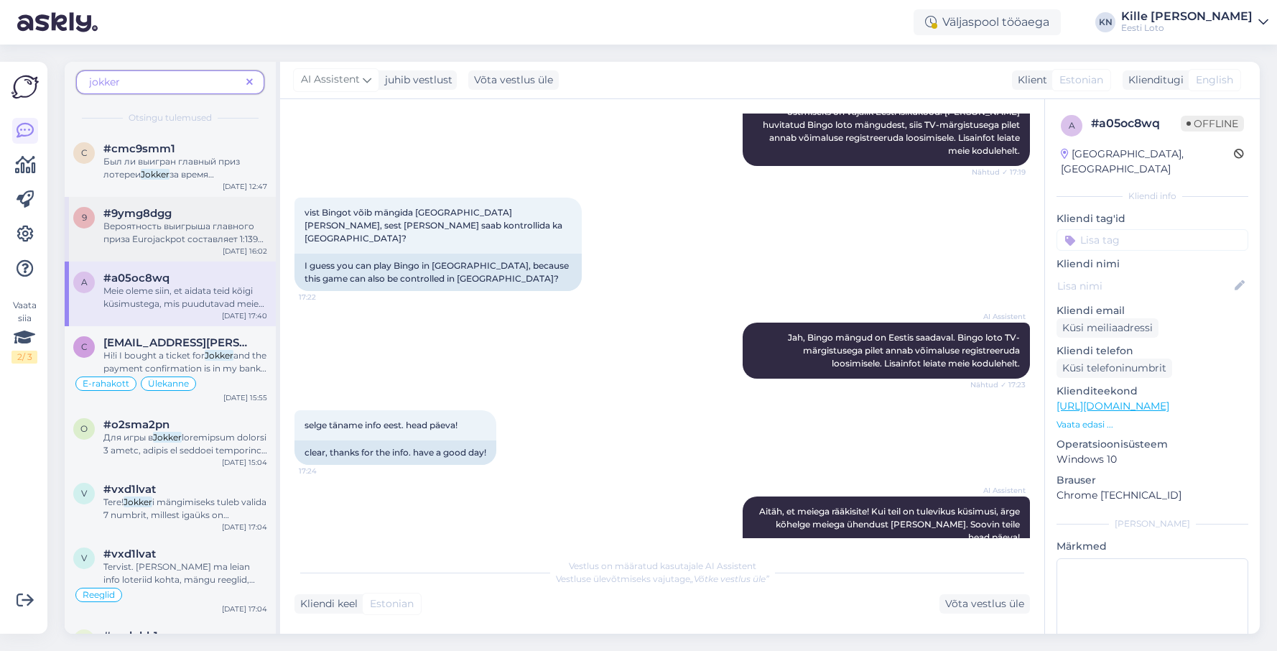
click at [143, 242] on span "Вероятность выигрыша главного приза Eurojackpot составляет 1:139 838 160. Вероя…" at bounding box center [184, 271] width 163 height 101
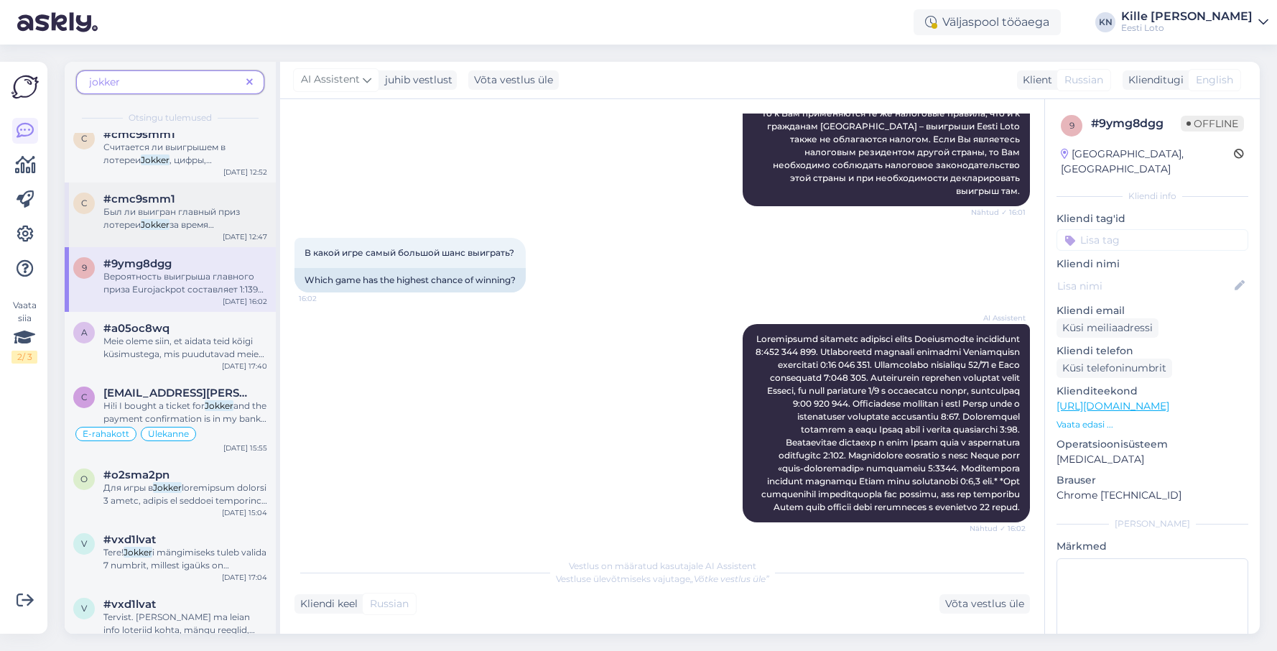
click at [133, 207] on span "Был ли выигран главный приз лотереи" at bounding box center [171, 218] width 137 height 24
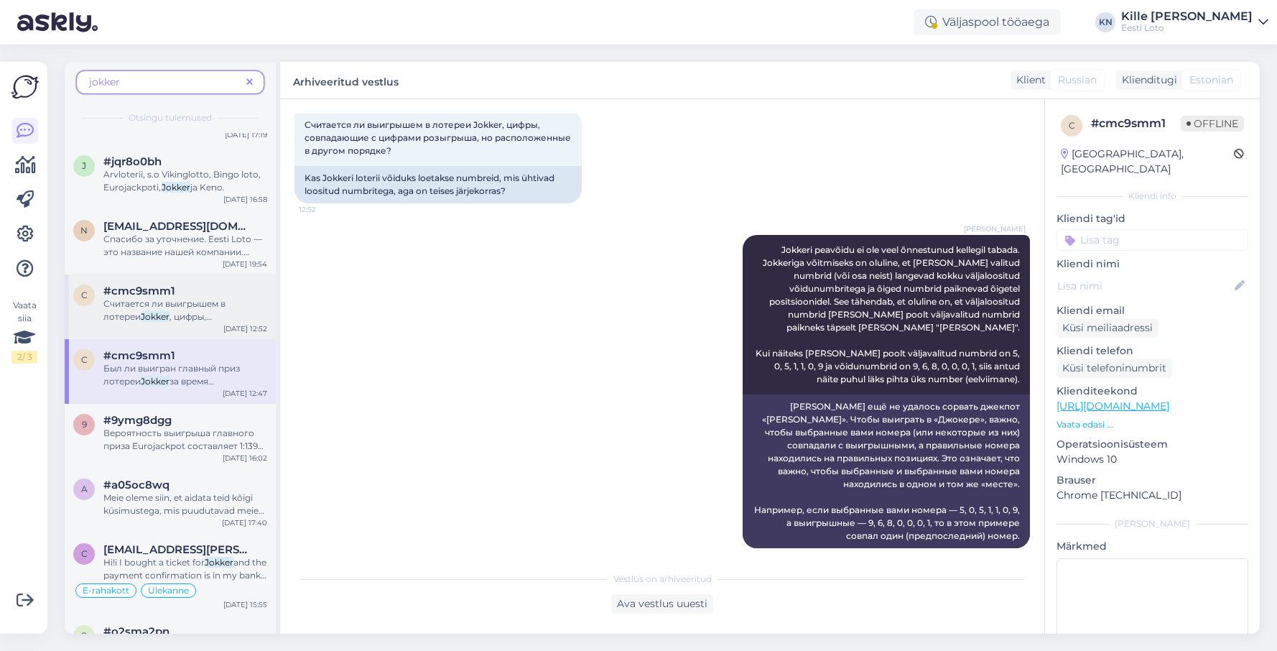
click at [177, 310] on div "Считается ли выигрышем в лотереи Jokker , цифры, совпадающие с цифрами розыгрыш…" at bounding box center [185, 310] width 164 height 26
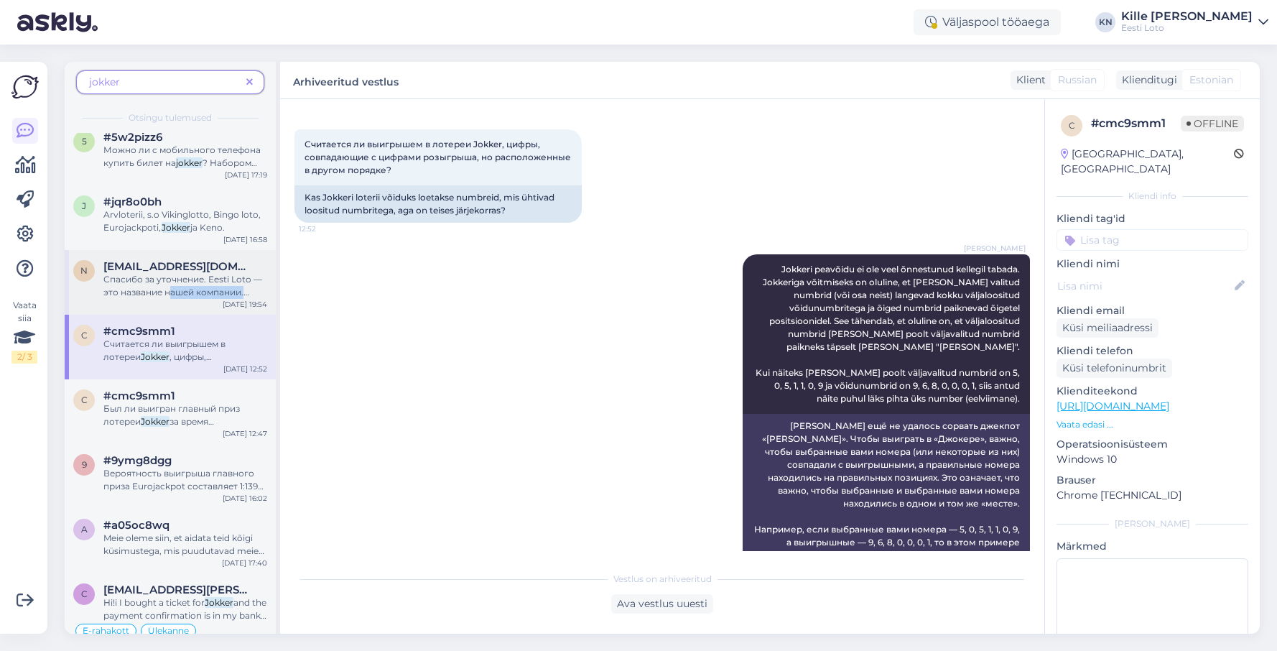
click at [173, 299] on div "Спасибо за уточнение. Eesti Loto — это название нашей компании. Пожалуйста, уто…" at bounding box center [185, 286] width 164 height 26
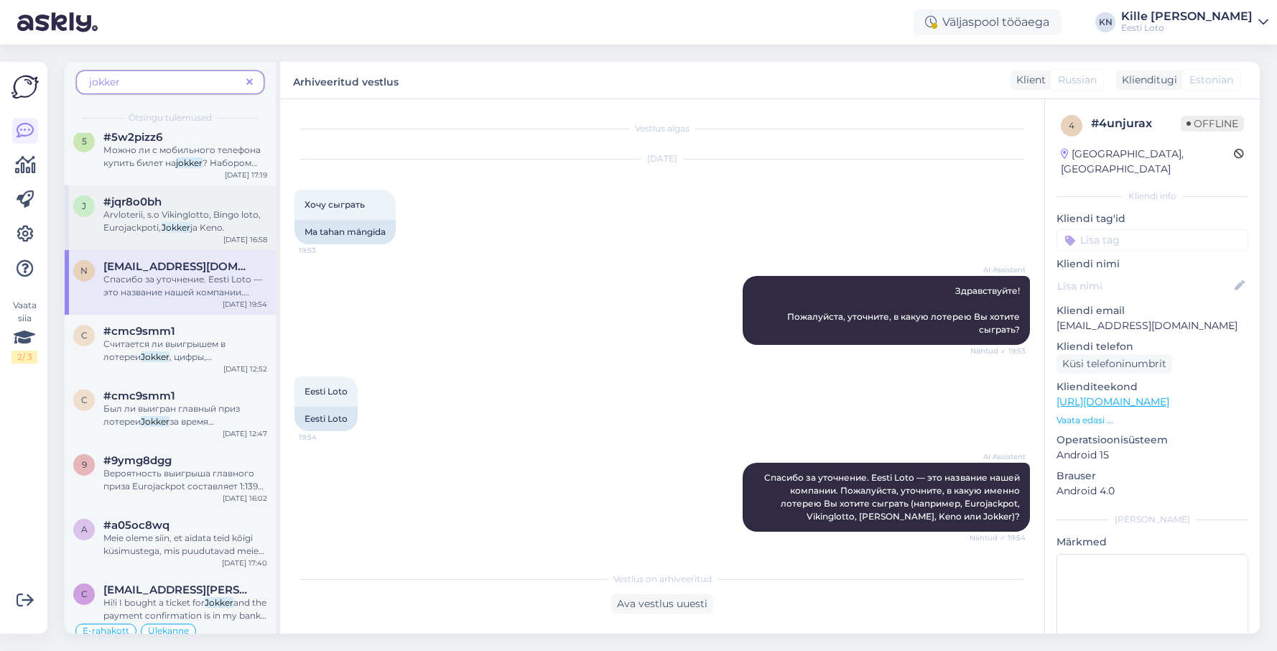
click at [165, 221] on div "Arvloterii, s.o Vikinglotto, Bingo loto, Eurojackpoti, Jokker ja Keno." at bounding box center [185, 221] width 164 height 26
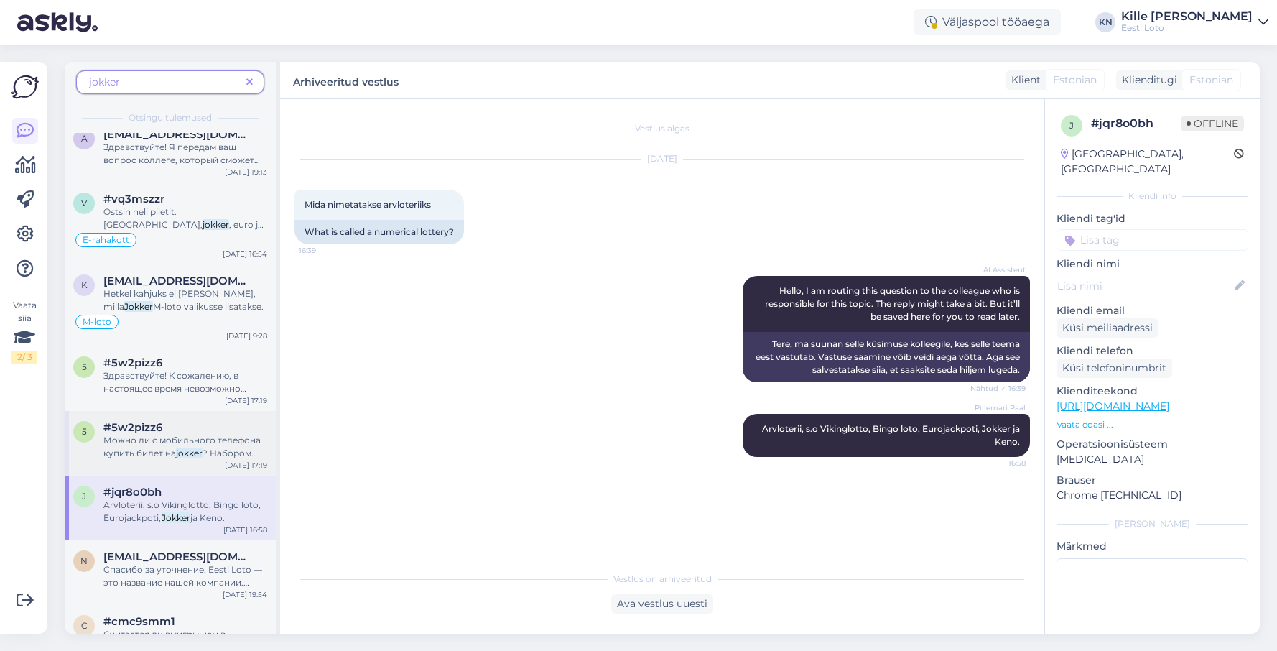
click at [155, 426] on span "#5w2pizz6" at bounding box center [132, 427] width 59 height 13
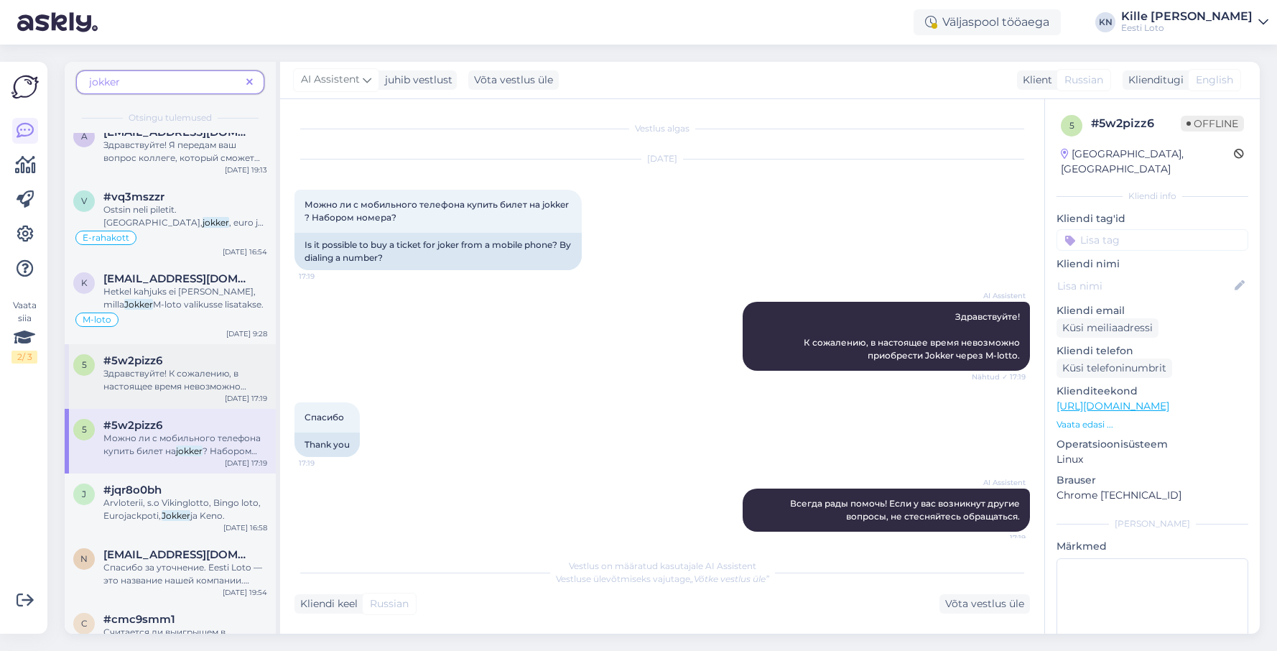
click at [144, 367] on span "#5w2pizz6" at bounding box center [132, 360] width 59 height 13
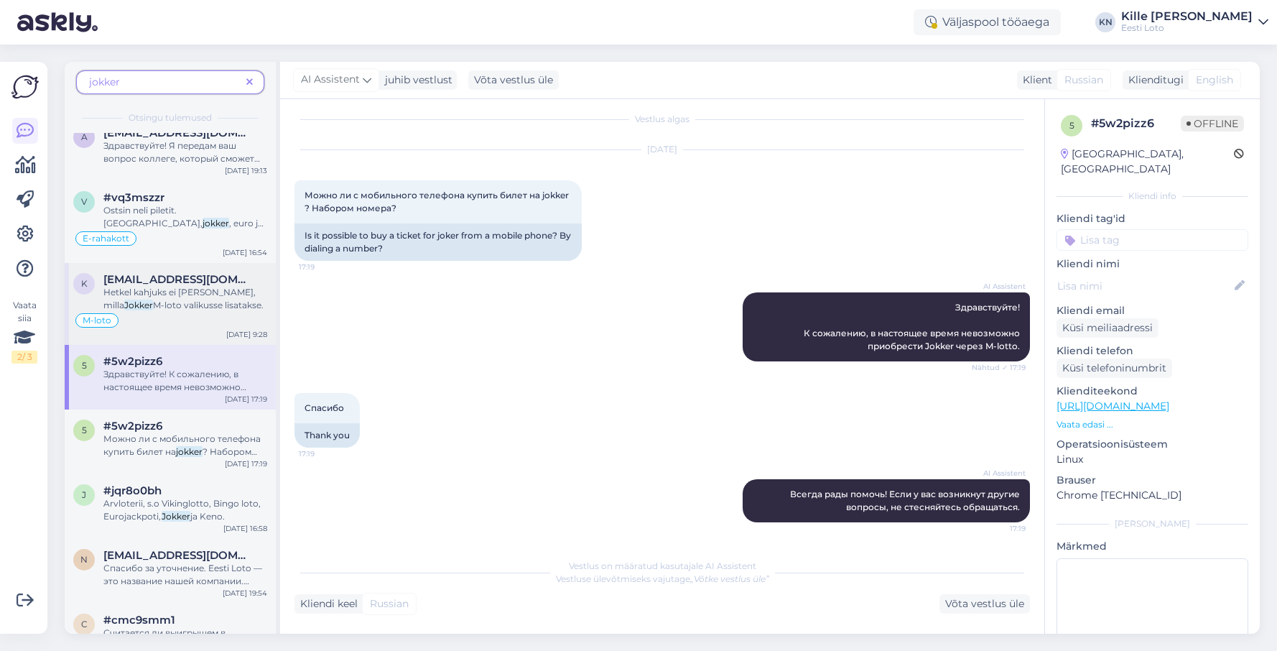
click at [128, 284] on span "[EMAIL_ADDRESS][DOMAIN_NAME]" at bounding box center [177, 279] width 149 height 13
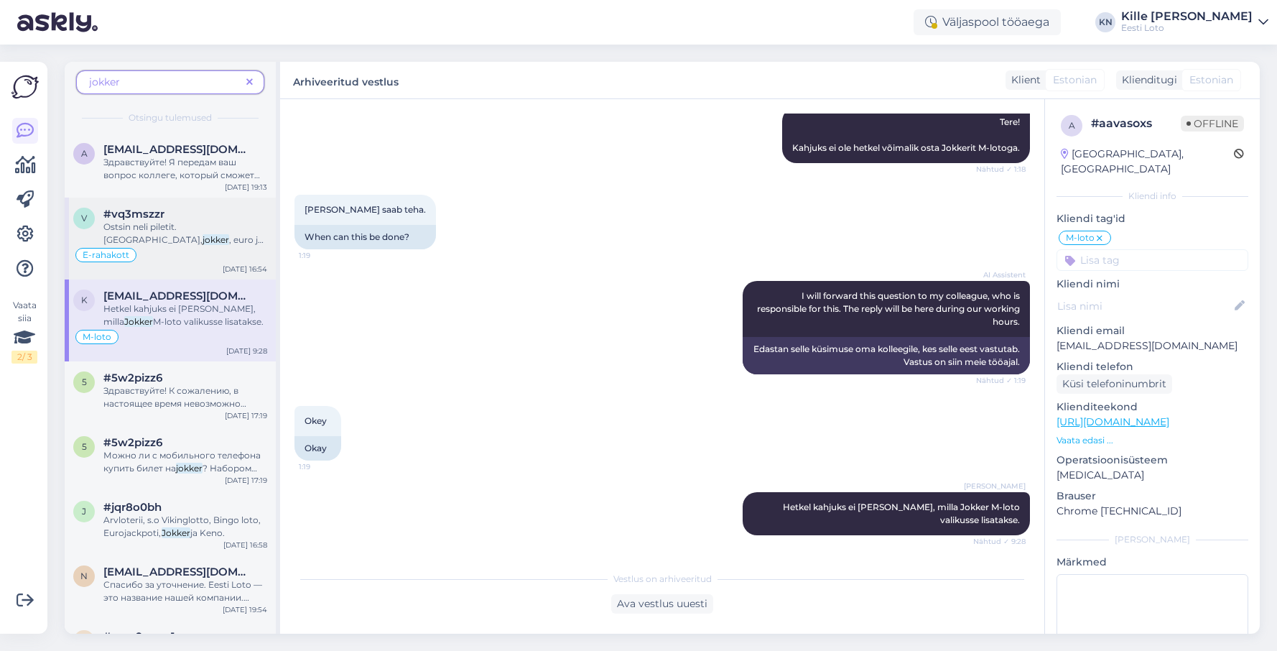
click at [182, 223] on span "Ostsin neli piletit. [GEOGRAPHIC_DATA]," at bounding box center [152, 233] width 99 height 24
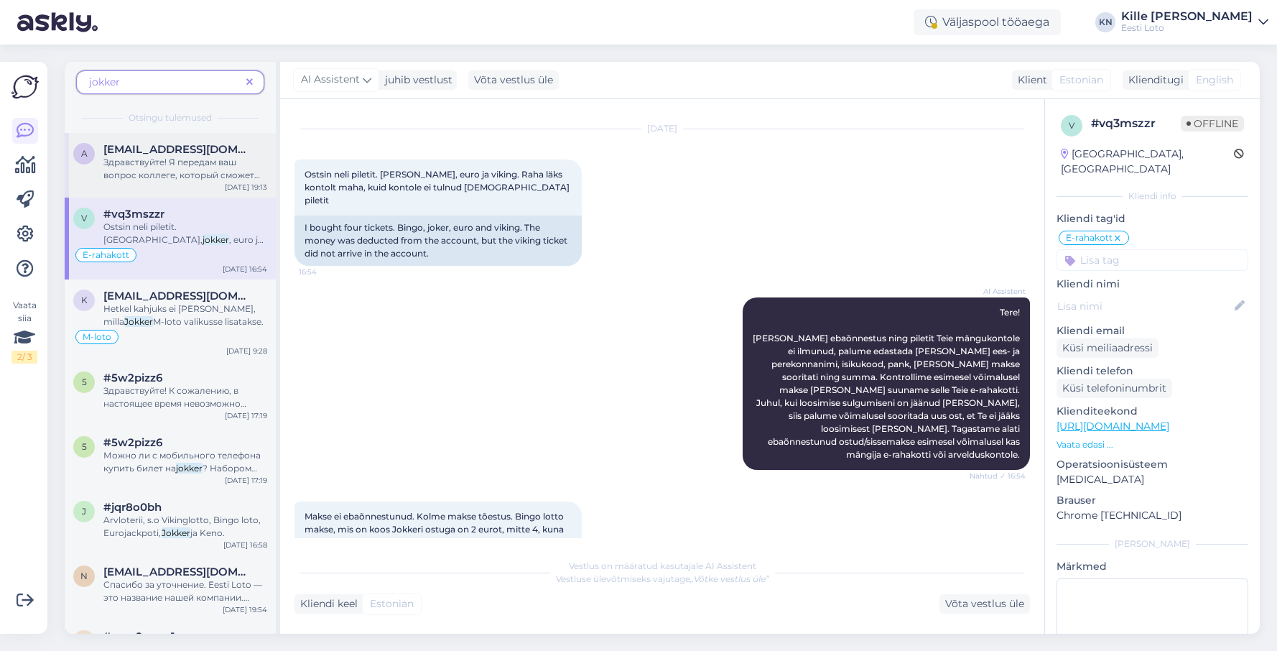
click at [193, 158] on span "Здравствуйте! Я передам ваш вопрос коллеге, который сможет предоставить более п…" at bounding box center [181, 182] width 157 height 50
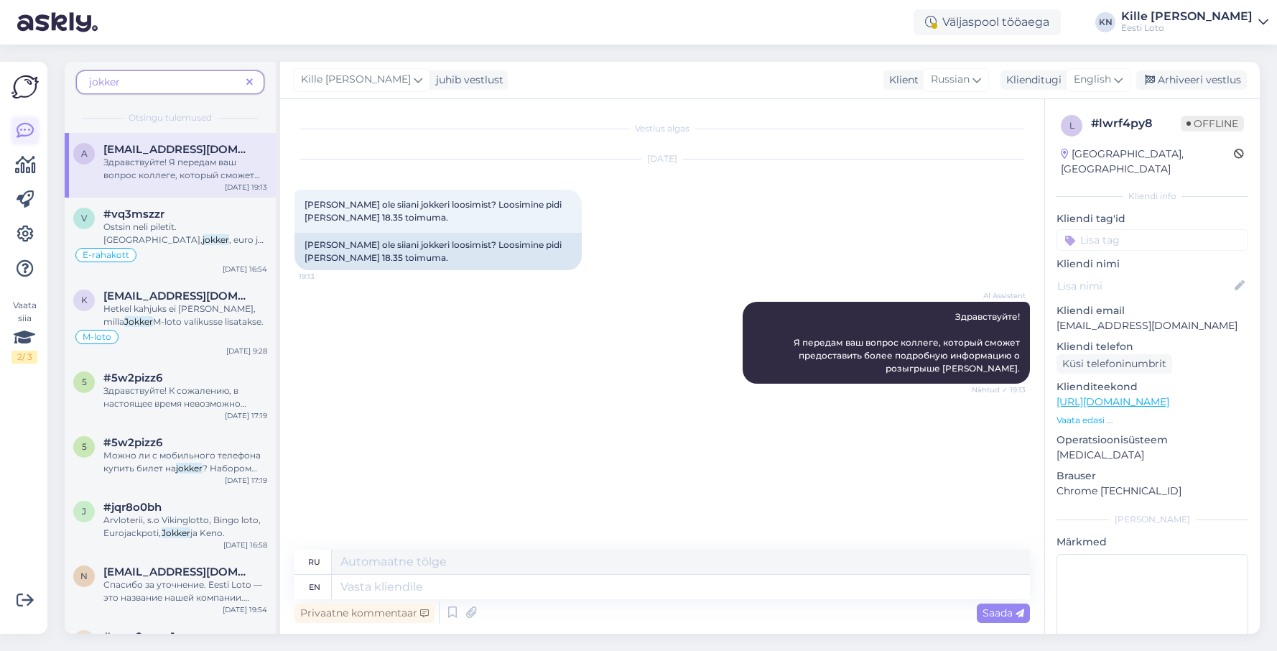
click at [24, 126] on icon at bounding box center [25, 130] width 17 height 17
click at [32, 93] on img at bounding box center [24, 86] width 27 height 27
click at [21, 73] on img at bounding box center [24, 86] width 27 height 27
click at [20, 145] on div at bounding box center [25, 200] width 26 height 164
click at [251, 84] on icon at bounding box center [249, 83] width 6 height 10
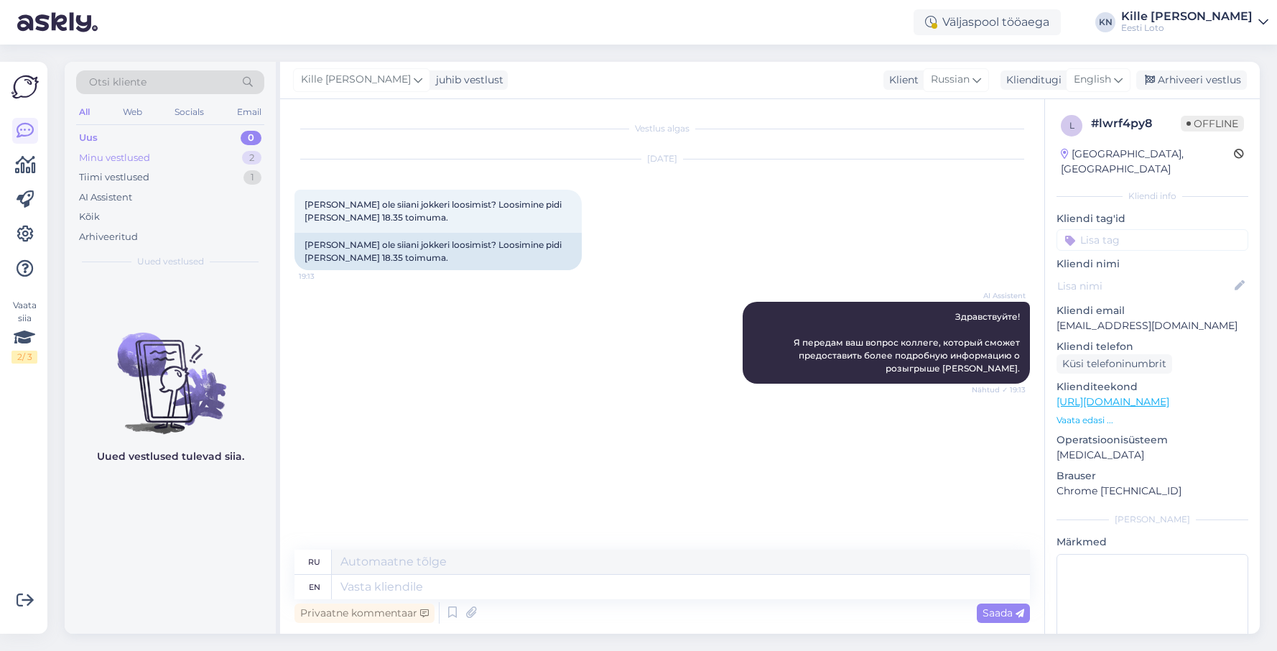
click at [169, 161] on div "Minu vestlused 2" at bounding box center [170, 158] width 188 height 20
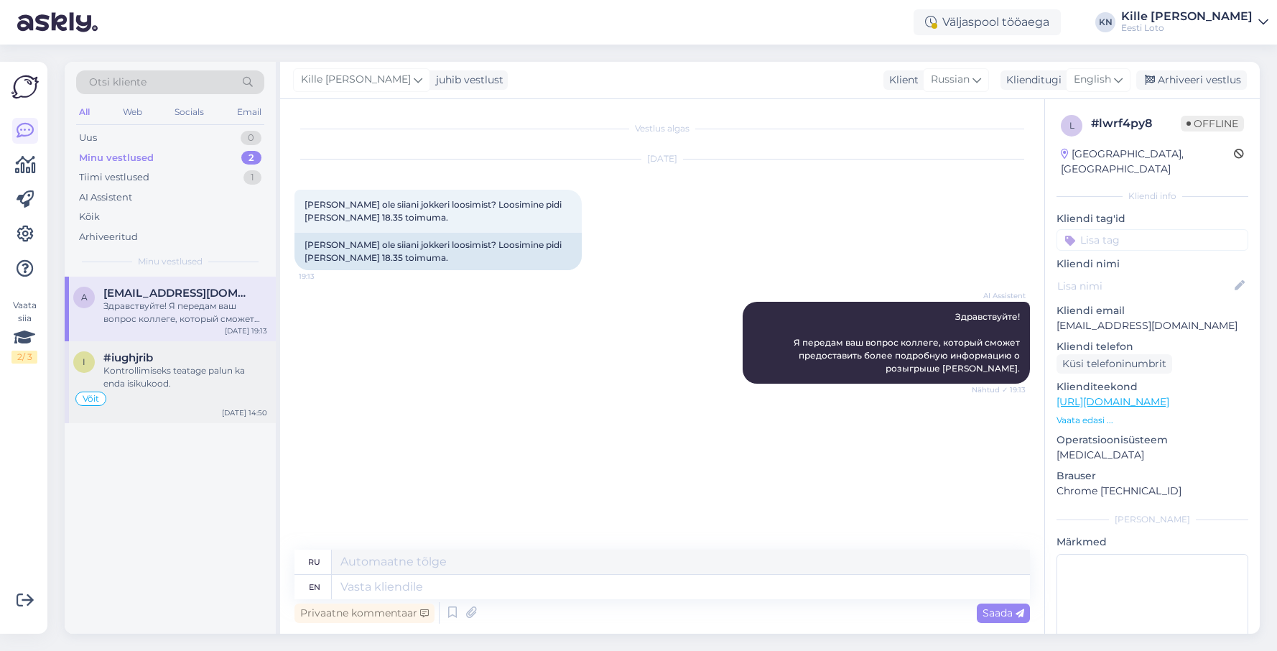
click at [172, 363] on div "#iughjrib" at bounding box center [185, 357] width 164 height 13
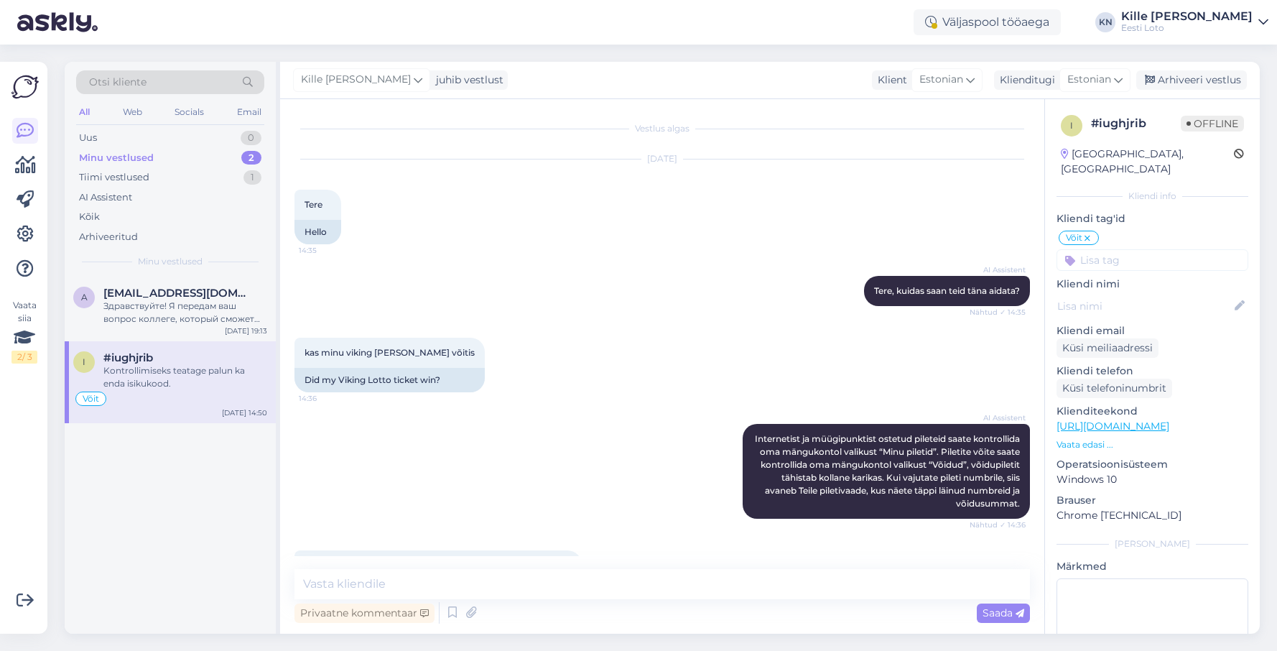
scroll to position [591, 0]
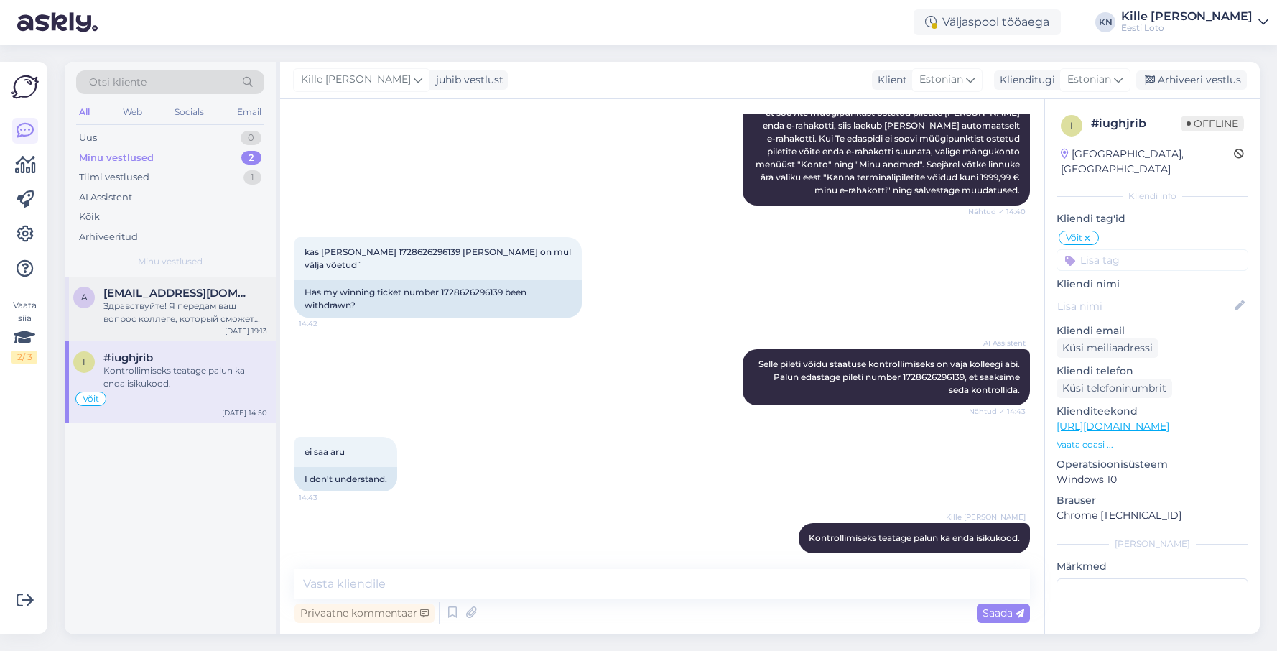
click at [175, 315] on div "Здравствуйте! Я передам ваш вопрос коллеге, который сможет предоставить более п…" at bounding box center [185, 313] width 164 height 26
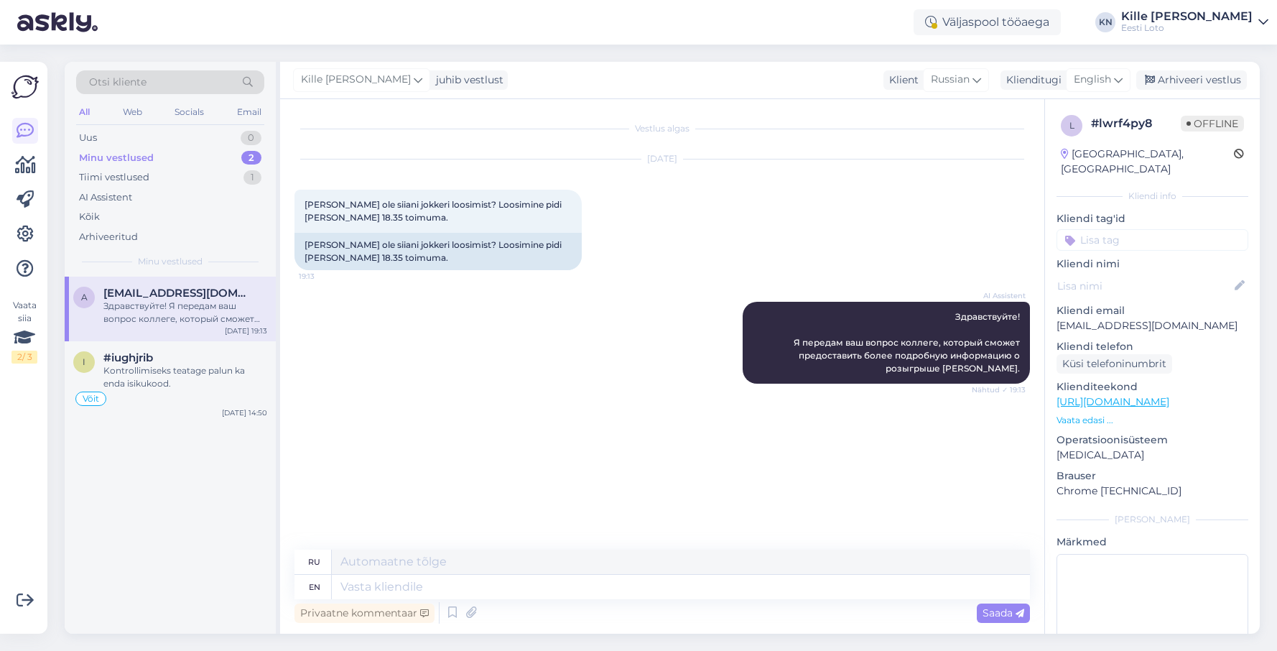
scroll to position [0, 0]
click at [412, 591] on textarea at bounding box center [681, 587] width 698 height 24
paste textarea "Müük Jokkeri loosimisele suletakse [PERSON_NAME] 18.30, kuid loosimine viiakse …"
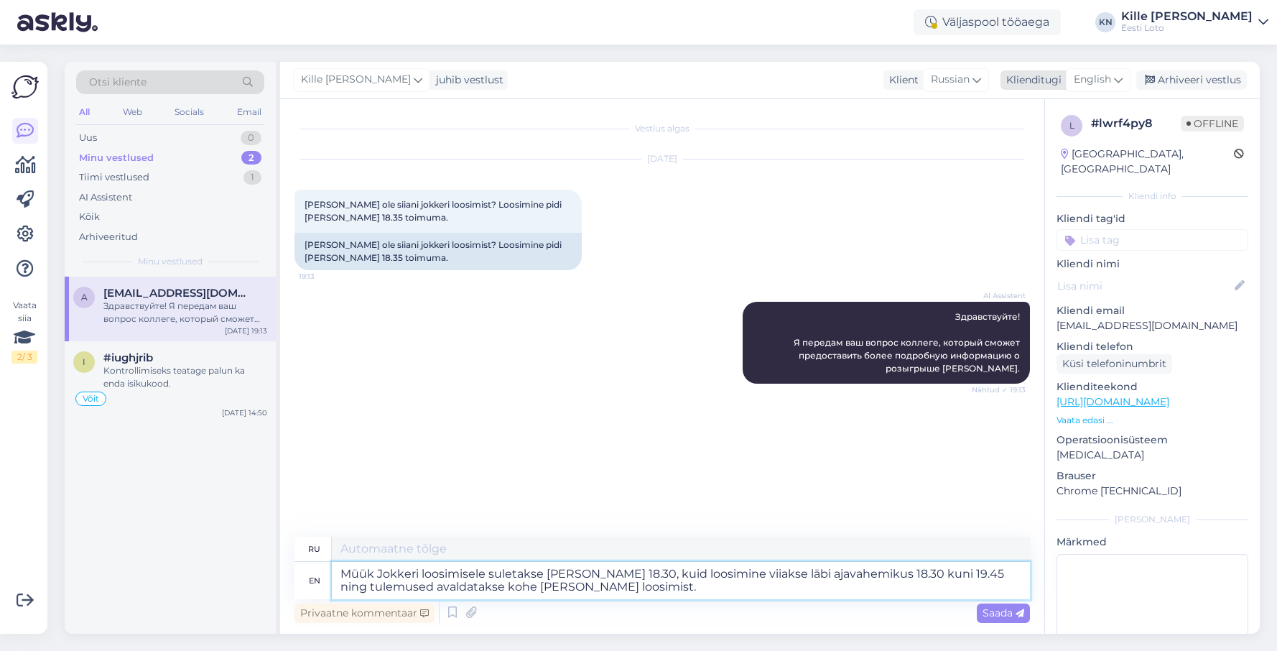
type textarea "Müük Jokkeri loosimisele suletakse [PERSON_NAME] 18.30, kuid loosimine viiakse …"
click at [1089, 86] on span "English" at bounding box center [1092, 80] width 37 height 16
type textarea "Müük Jokkeri loosimisele suletakse [PERSON_NAME] 18.30, kuid loosimine viiakse …"
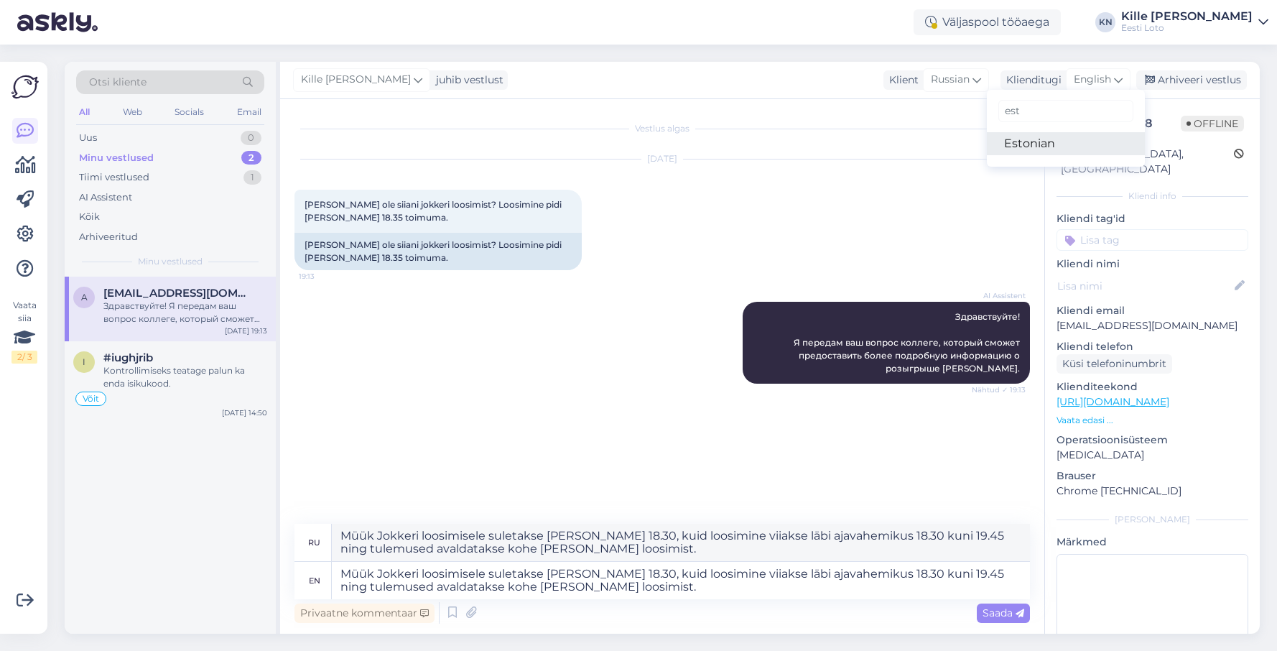
type input "est"
click at [1059, 150] on link "Estonian" at bounding box center [1066, 143] width 158 height 23
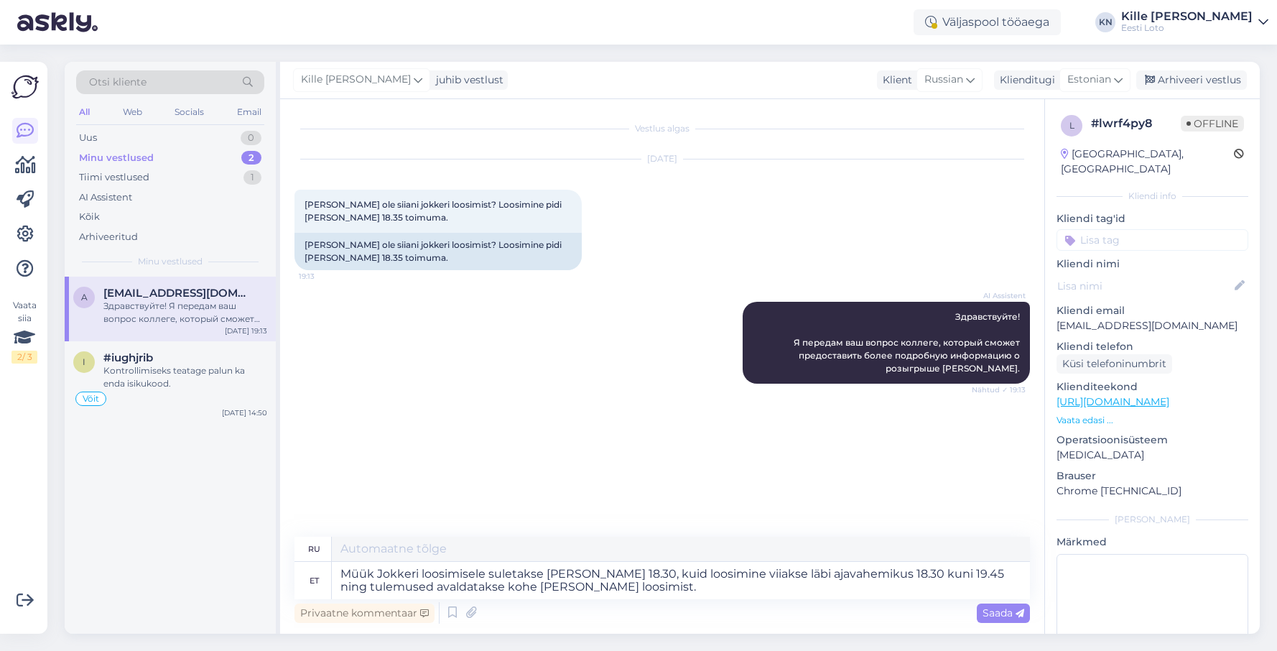
type textarea "Продажи призов «Джокер» закрываются в 18.30, но сам розыгрыш будет проводиться …"
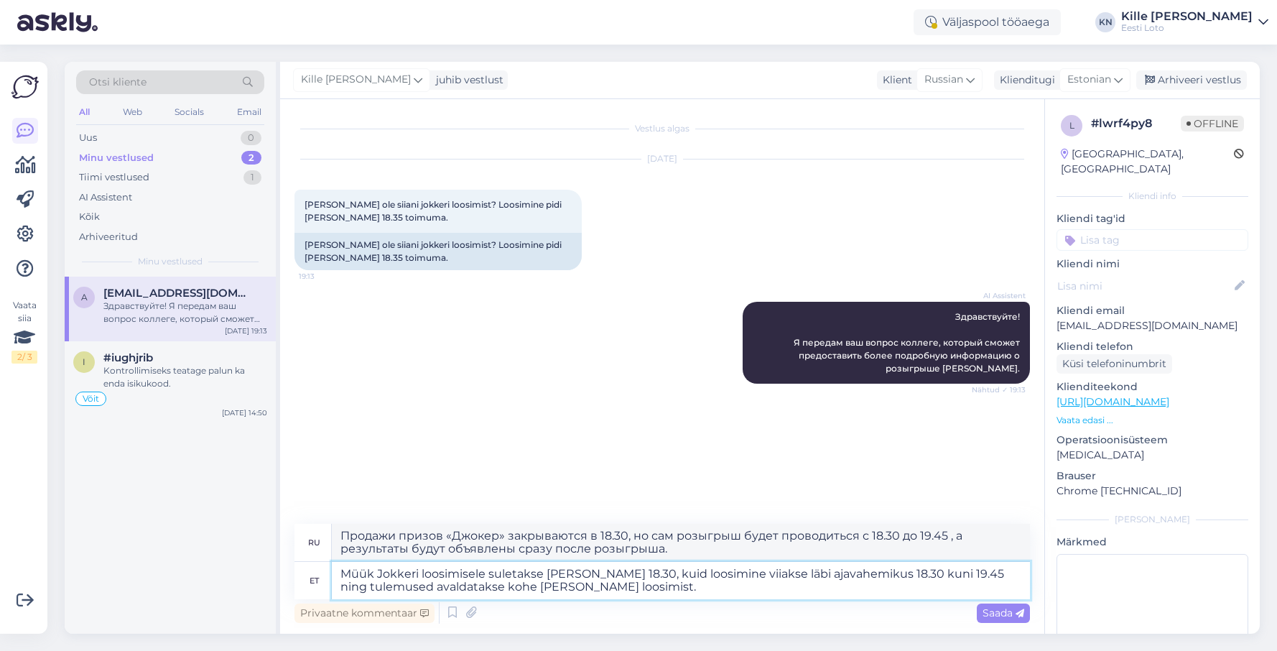
click at [671, 596] on textarea "Müük Jokkeri loosimisele suletakse [PERSON_NAME] 18.30, kuid loosimine viiakse …" at bounding box center [681, 580] width 698 height 37
click at [999, 612] on span "Saada" at bounding box center [1004, 612] width 42 height 13
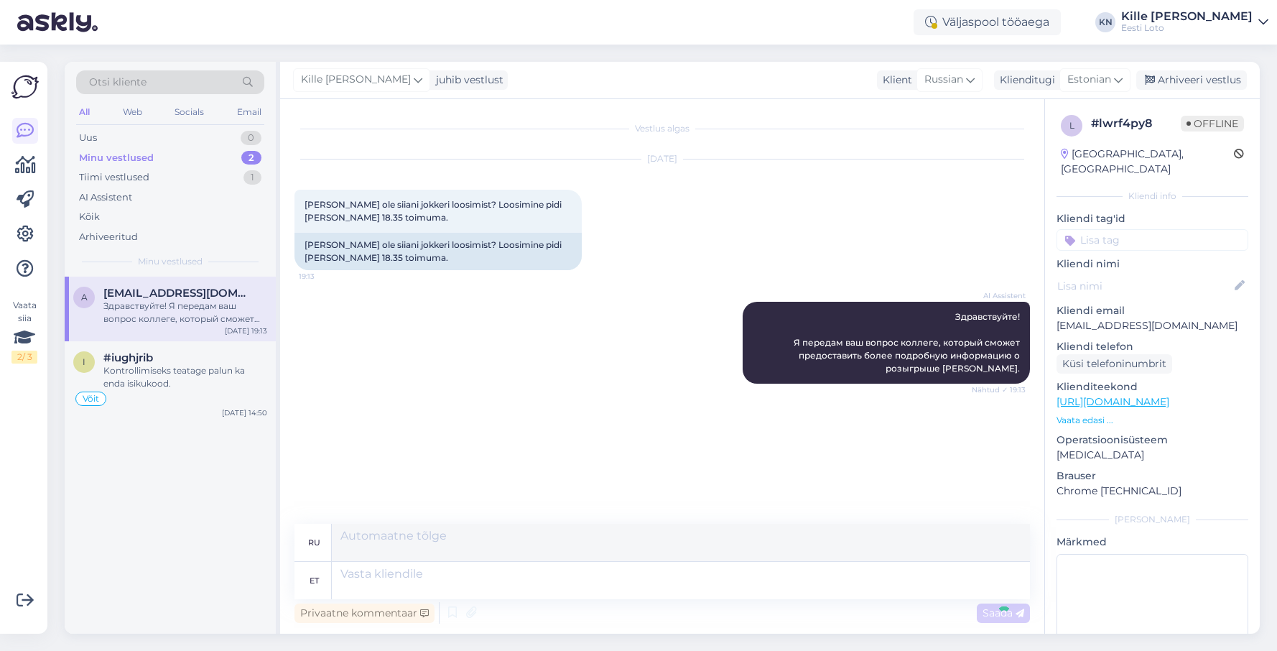
scroll to position [1, 0]
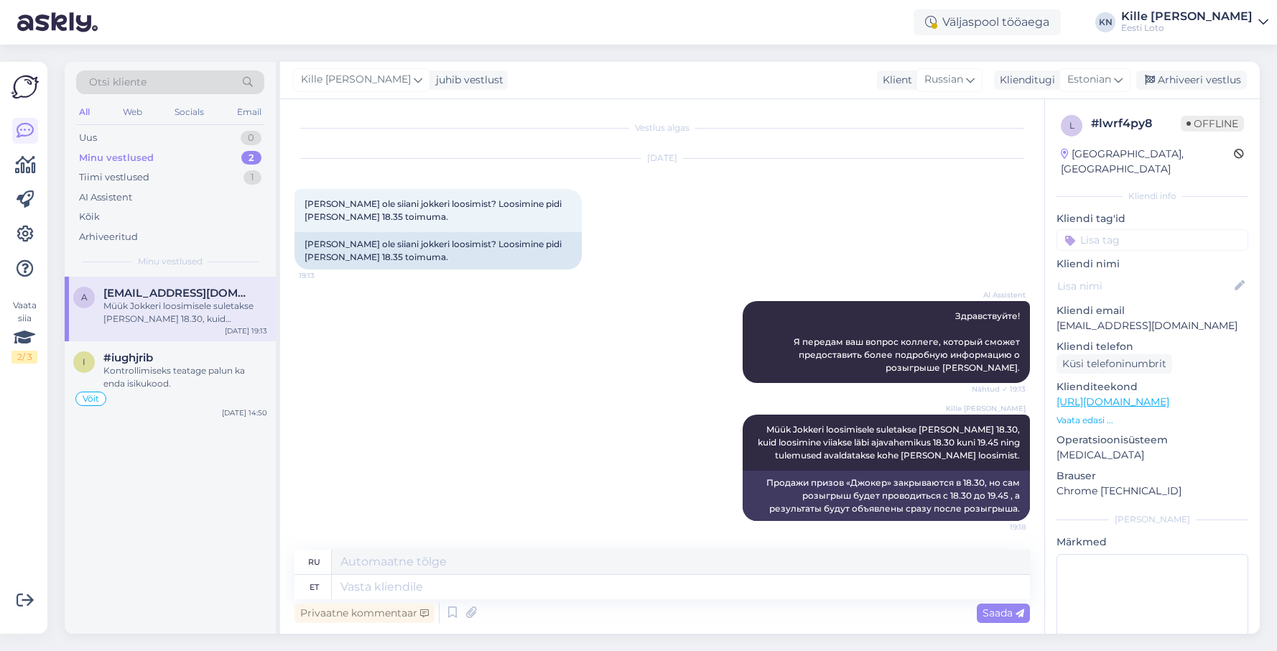
click at [1129, 229] on input at bounding box center [1153, 240] width 192 height 22
type input "j"
type input "ree"
click at [1096, 275] on span "Reeglid" at bounding box center [1090, 279] width 32 height 9
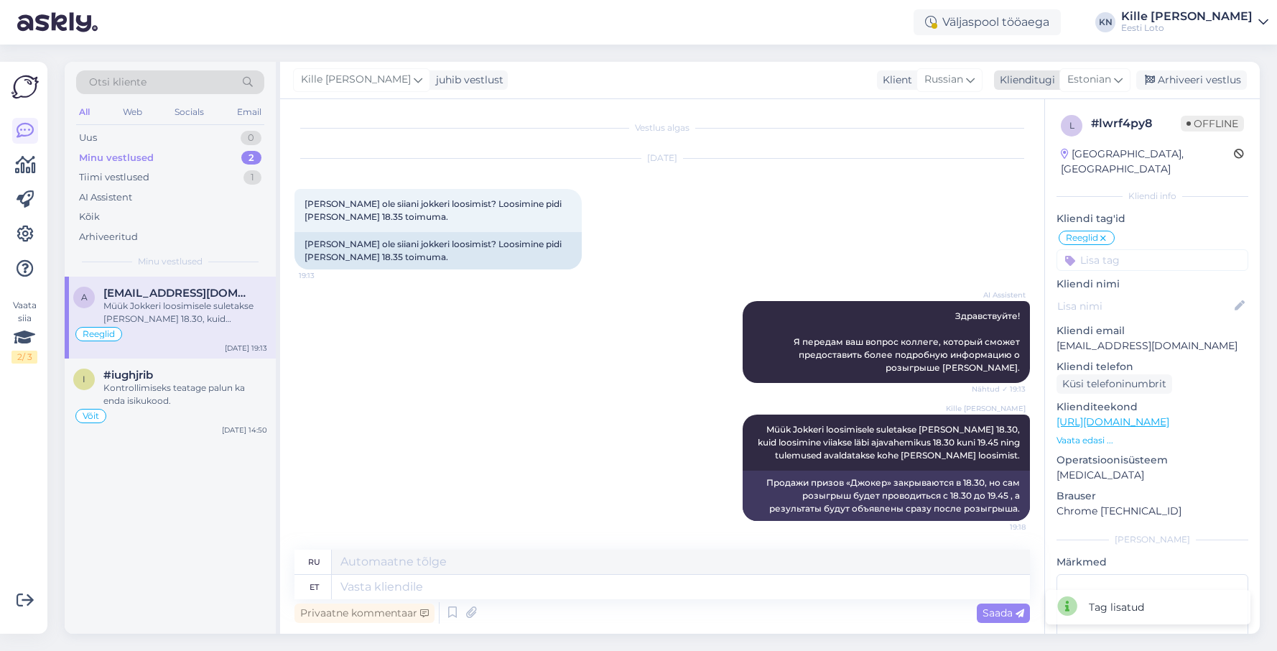
click at [1193, 88] on div "Arhiveeri vestlus" at bounding box center [1192, 79] width 111 height 19
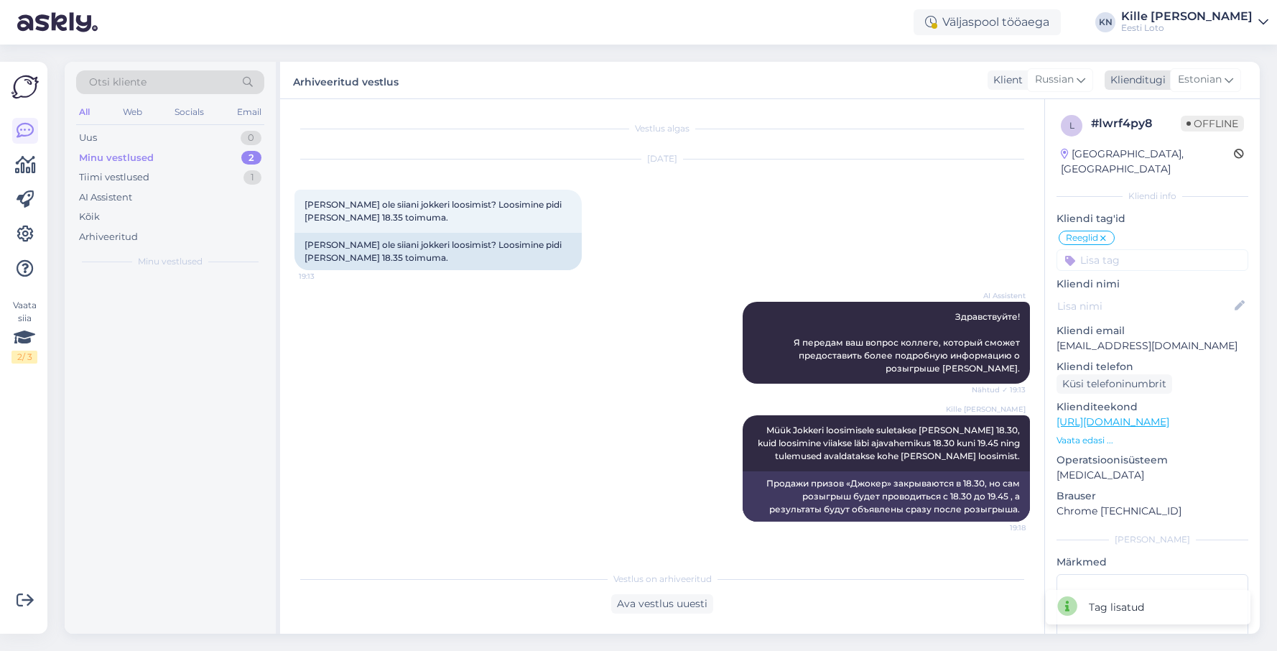
scroll to position [0, 0]
click at [144, 180] on div "Tiimi vestlused" at bounding box center [114, 177] width 70 height 14
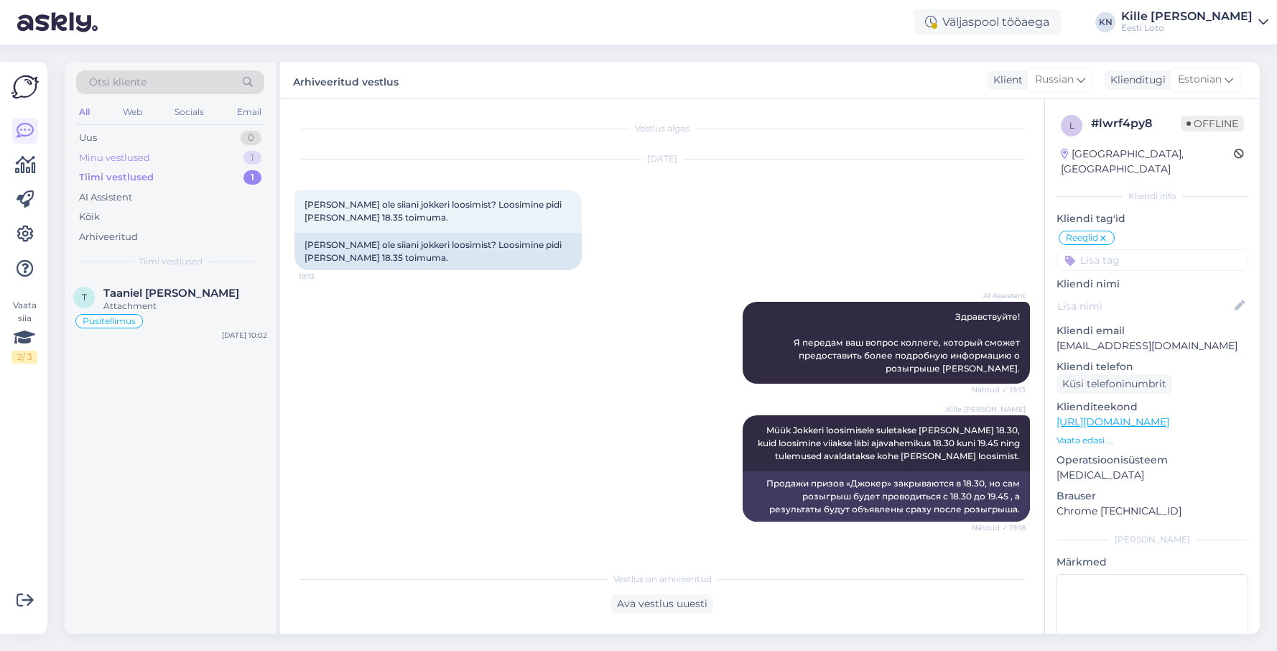
click at [139, 154] on div "Minu vestlused" at bounding box center [114, 158] width 71 height 14
click at [116, 213] on div "Kõik" at bounding box center [170, 217] width 188 height 20
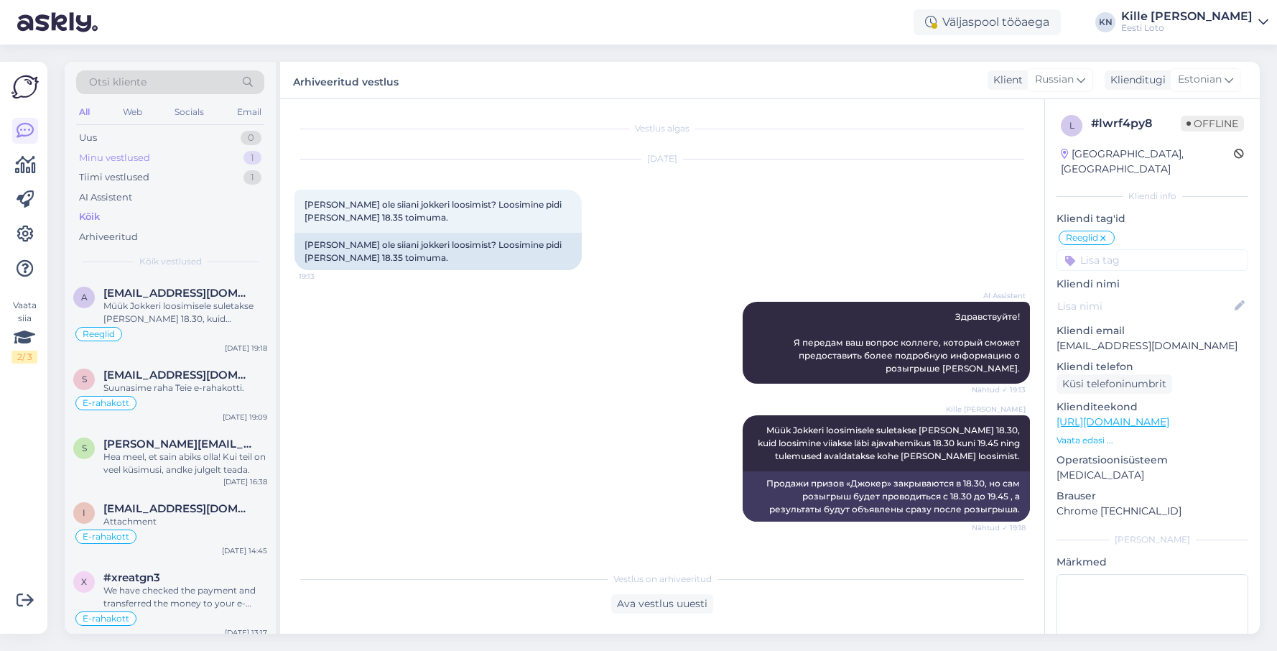
click at [152, 163] on div "Minu vestlused 1" at bounding box center [170, 158] width 188 height 20
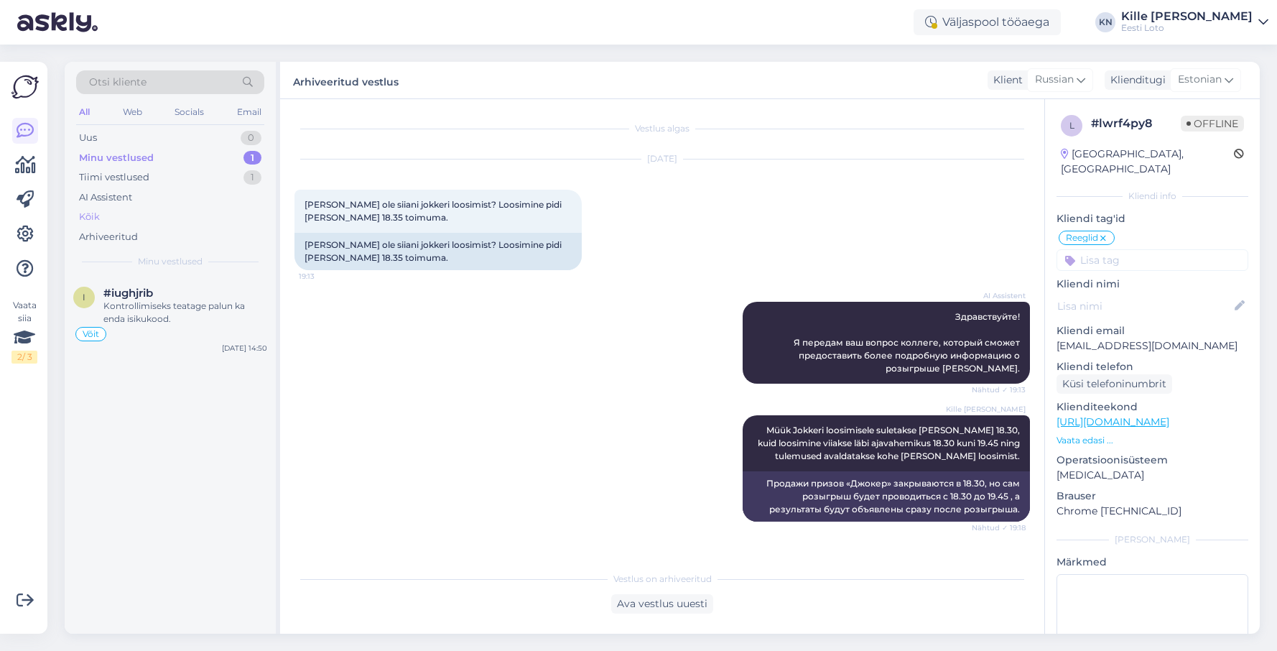
click at [127, 212] on div "Kõik" at bounding box center [170, 217] width 188 height 20
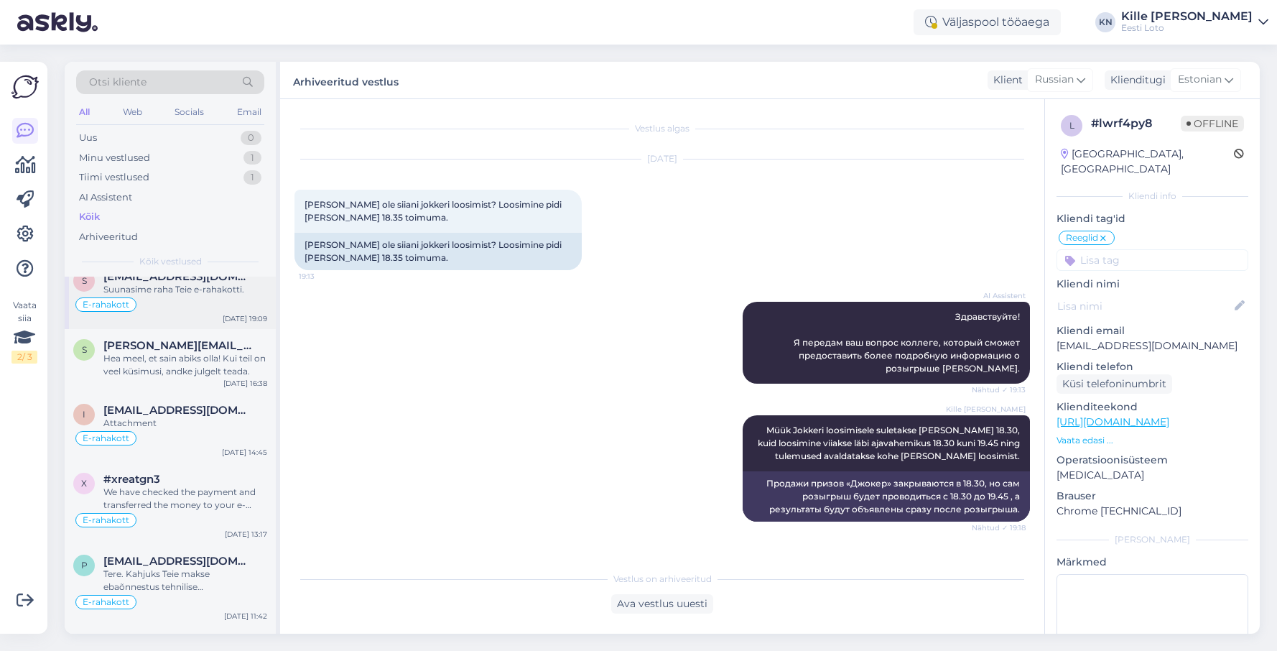
scroll to position [108, 0]
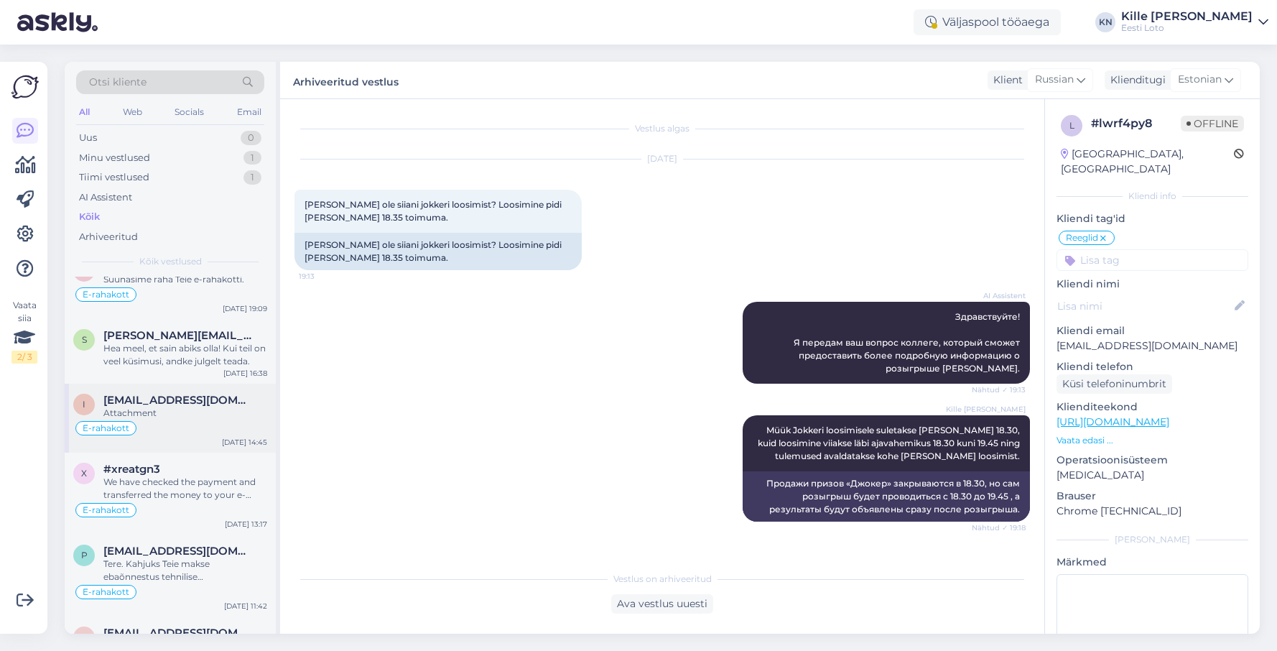
click at [177, 419] on div "Attachment" at bounding box center [185, 413] width 164 height 13
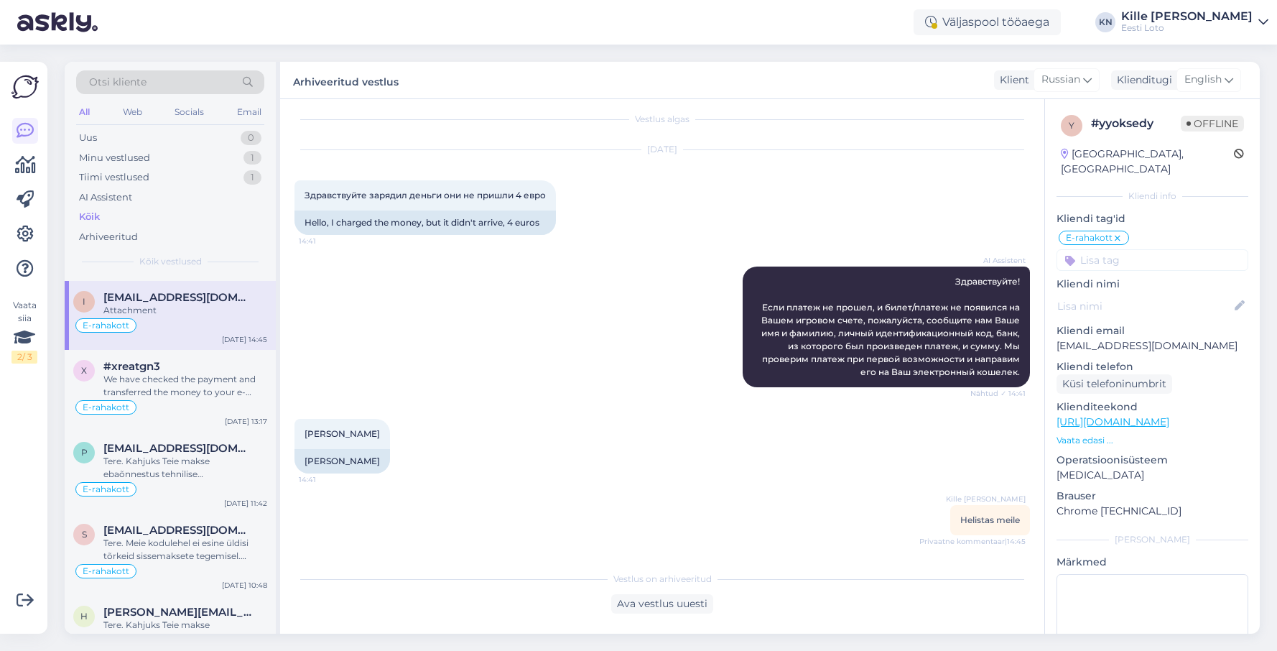
scroll to position [274, 0]
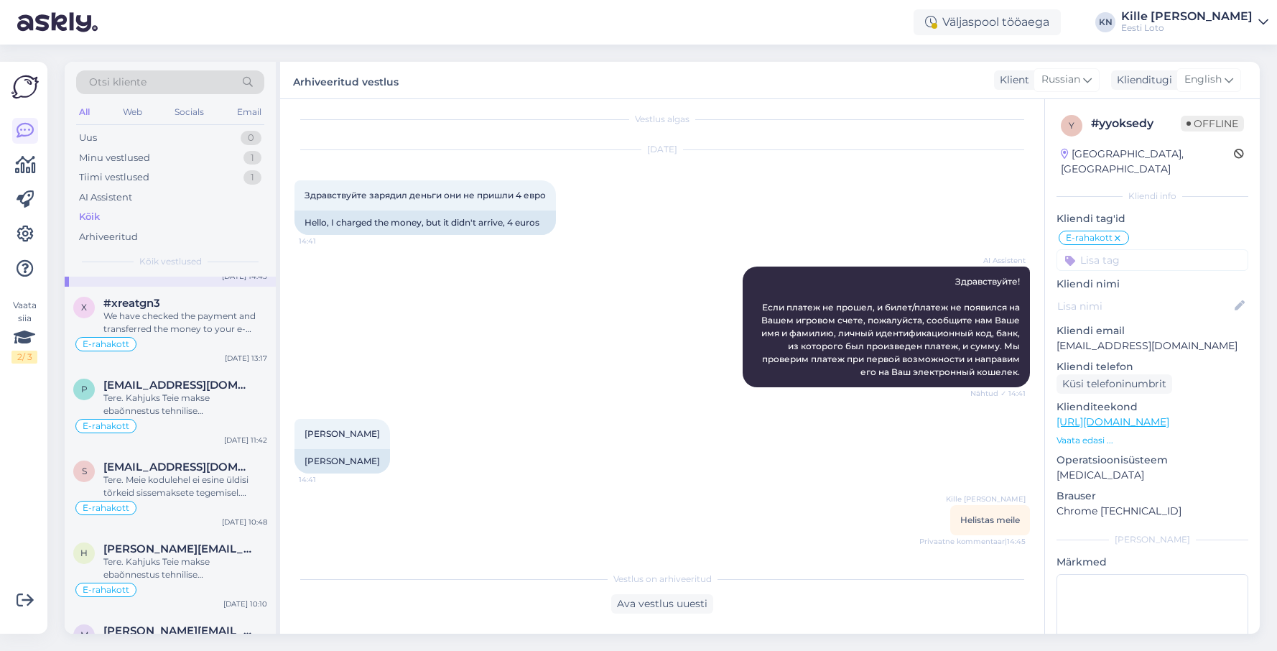
click at [175, 417] on div "E-rahakott" at bounding box center [170, 425] width 194 height 17
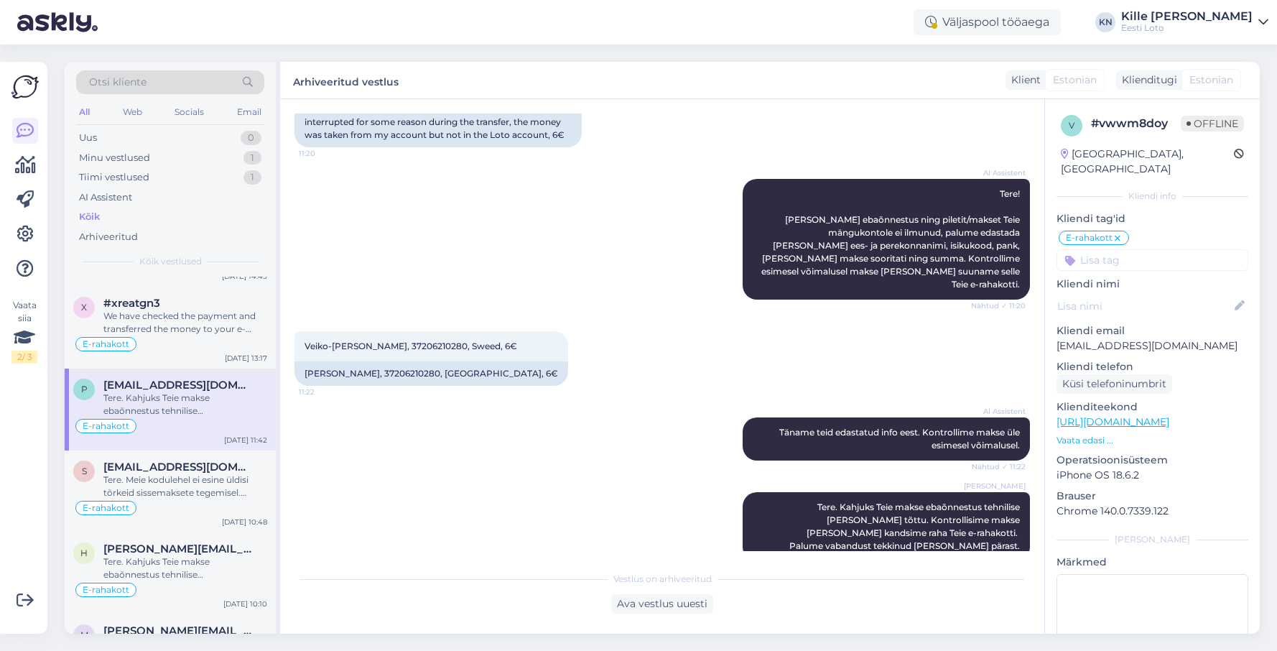
scroll to position [0, 0]
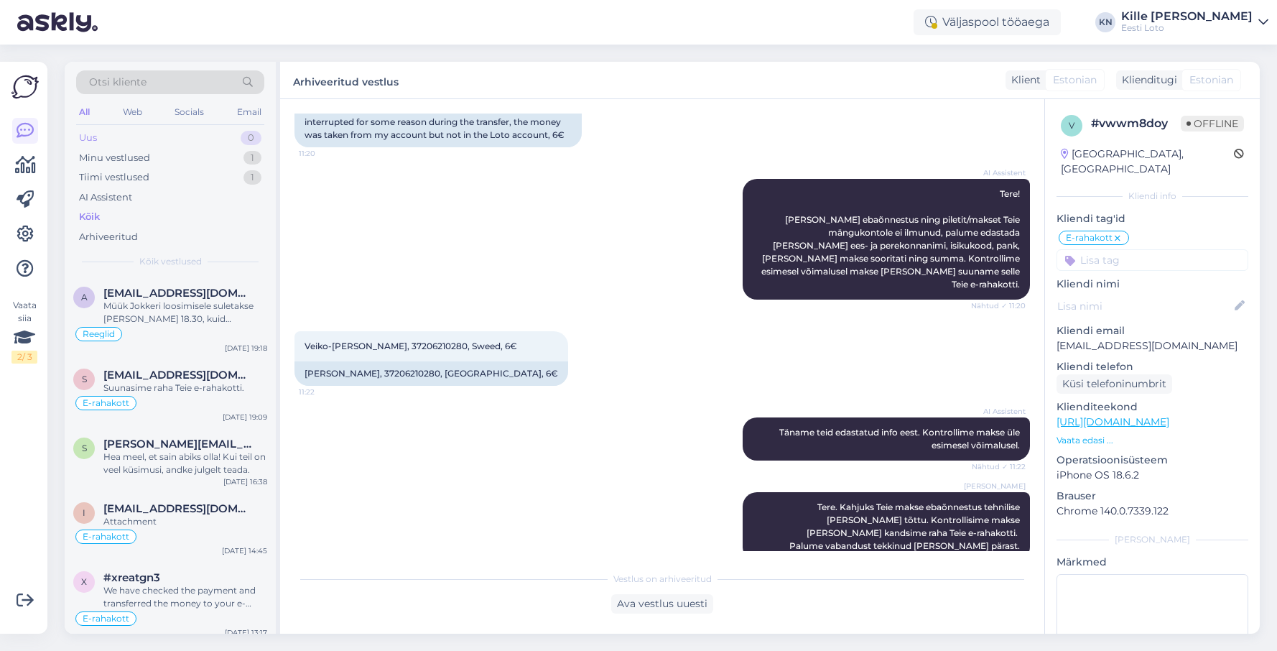
click at [171, 126] on div "Otsi kliente All Web Socials Email Uus 0 Minu vestlused 1 Tiimi vestlused 1 AI …" at bounding box center [170, 169] width 211 height 215
click at [169, 135] on div "Uus 0" at bounding box center [170, 138] width 188 height 20
